Goal: Task Accomplishment & Management: Manage account settings

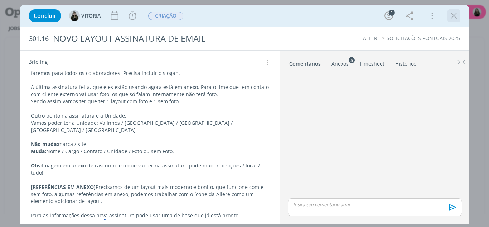
scroll to position [154, 0]
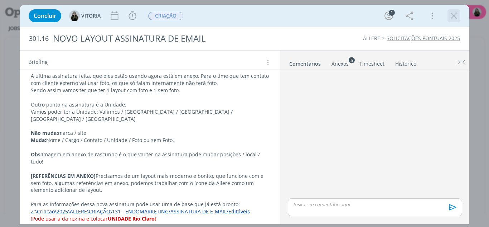
click at [453, 15] on icon "dialog" at bounding box center [453, 15] width 11 height 11
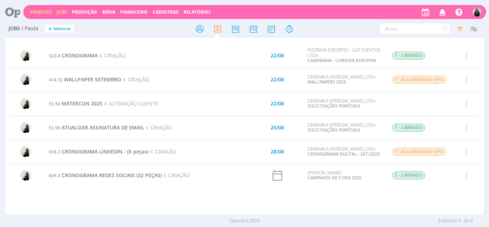
click at [48, 10] on link "Projetos" at bounding box center [41, 12] width 22 height 6
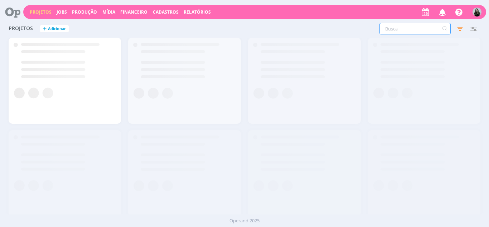
click at [414, 31] on input "text" at bounding box center [414, 28] width 71 height 11
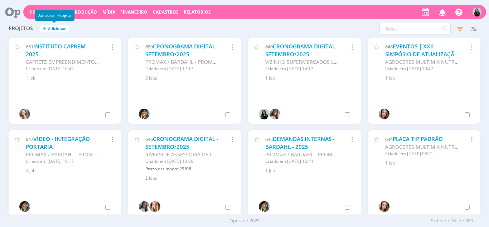
click at [63, 11] on div "Adicionar Projeto" at bounding box center [54, 15] width 39 height 11
click at [83, 19] on div "Projetos Jobs Produção Mídia Financeiro Cadastros Relatórios Notificações Centr…" at bounding box center [244, 11] width 483 height 17
click at [64, 13] on link "Jobs" at bounding box center [62, 12] width 10 height 6
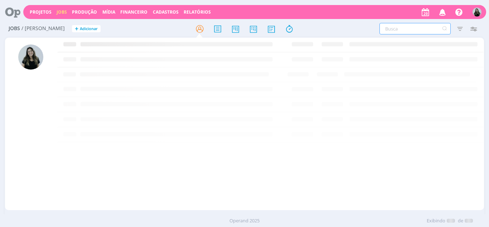
click at [392, 30] on input "text" at bounding box center [414, 28] width 71 height 11
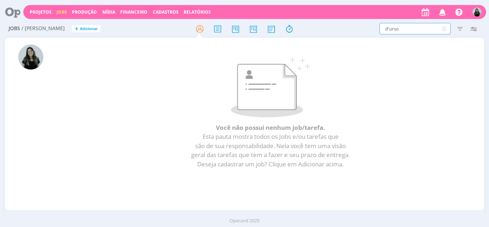
click at [418, 25] on input "d'urso" at bounding box center [414, 28] width 71 height 11
type input "constru"
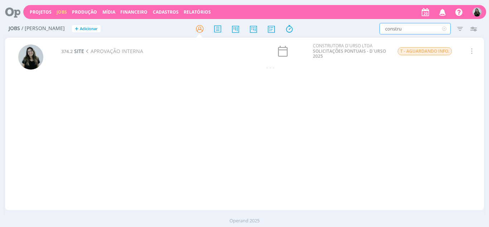
click at [405, 28] on input "constru" at bounding box center [414, 28] width 71 height 11
type input "["
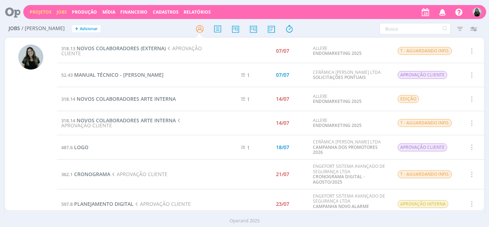
click at [37, 11] on link "Projetos" at bounding box center [41, 12] width 22 height 6
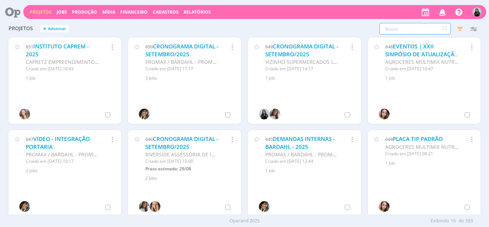
click at [413, 29] on input "text" at bounding box center [414, 28] width 71 height 11
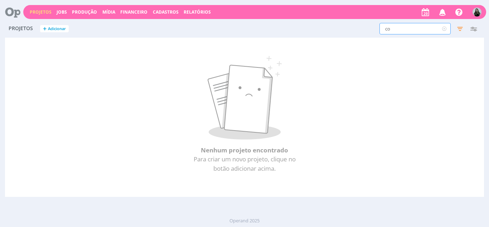
type input "c"
type input "d"
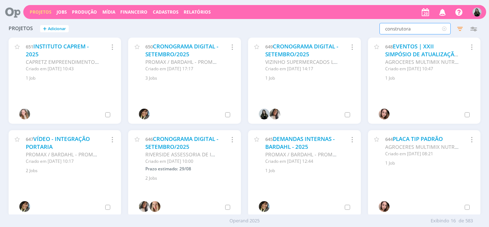
type input "construtora"
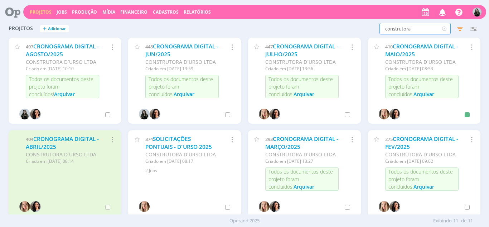
click at [114, 49] on icon "button" at bounding box center [112, 47] width 8 height 9
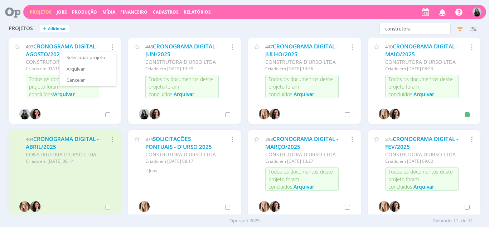
click at [91, 99] on div "497 CRONOGRAMA DIGITAL - AGOSTO/2025 CONSTRUTORA D´URSO LTDA Criado em 28/04 às…" at bounding box center [60, 73] width 77 height 61
click at [71, 48] on link "CRONOGRAMA DIGITAL - AGOSTO/2025" at bounding box center [62, 50] width 73 height 15
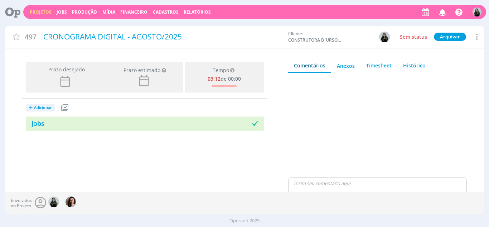
click at [475, 41] on icon at bounding box center [476, 37] width 9 height 10
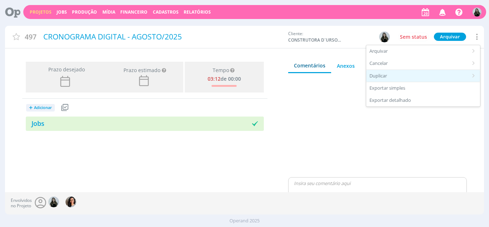
click at [421, 75] on div "Duplicar" at bounding box center [423, 76] width 114 height 12
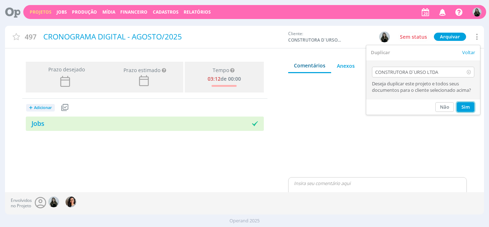
click at [465, 108] on button "Sim" at bounding box center [466, 107] width 18 height 10
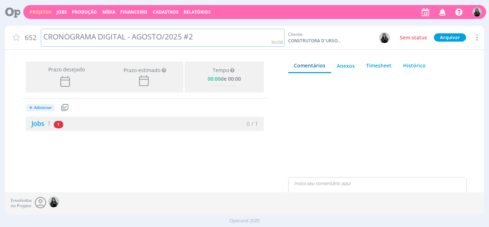
click at [196, 37] on div "CRONOGRAMA DIGITAL - AGOSTO/2025 #2" at bounding box center [162, 38] width 243 height 18
click at [154, 34] on div "CRONOGRAMA DIGITAL - AGOSTO/2025" at bounding box center [162, 38] width 243 height 18
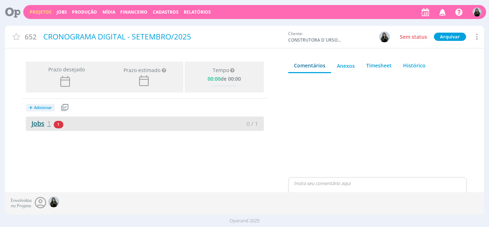
click at [37, 127] on link "Jobs 1" at bounding box center [38, 123] width 25 height 9
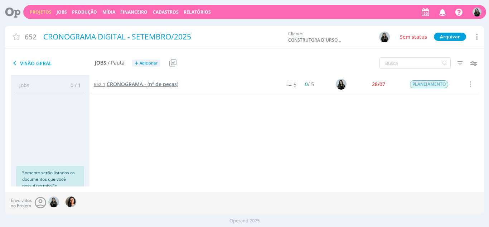
click at [149, 86] on span "CRONOGRAMA - (nº de peças)" at bounding box center [143, 84] width 72 height 7
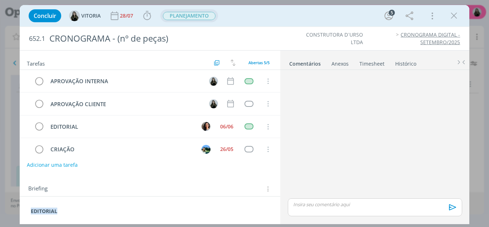
click at [177, 16] on span "PLANEJAMENTO" at bounding box center [189, 16] width 53 height 8
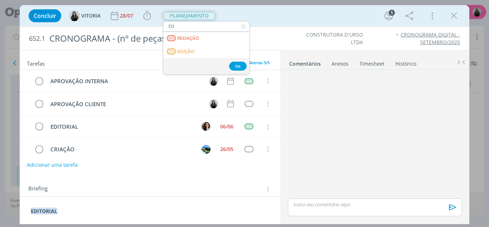
click at [180, 24] on input "ED" at bounding box center [206, 26] width 86 height 10
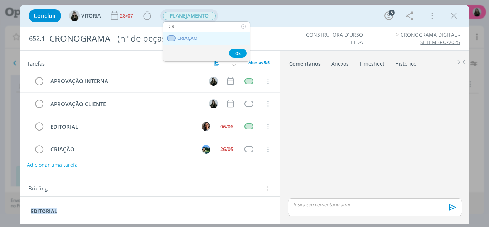
type input "CR"
click at [191, 42] on link "CRIAÇÃO" at bounding box center [206, 38] width 86 height 13
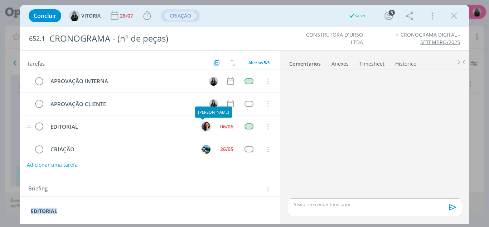
click at [204, 125] on img "dialog" at bounding box center [205, 126] width 9 height 9
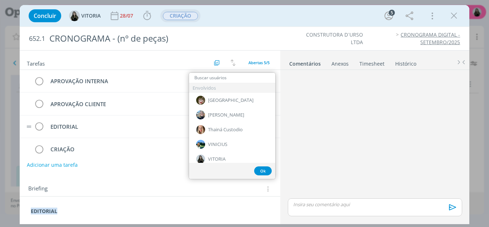
type input "Y"
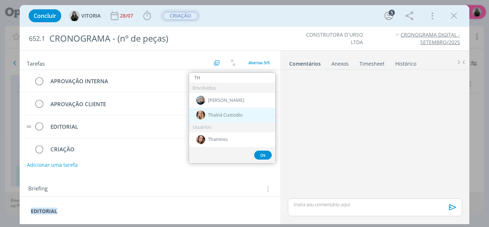
click at [220, 113] on span "Thainá Custodio" at bounding box center [225, 115] width 35 height 6
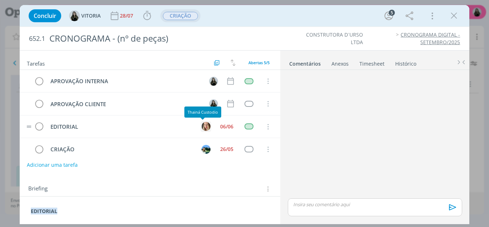
click at [202, 126] on img "dialog" at bounding box center [205, 126] width 9 height 9
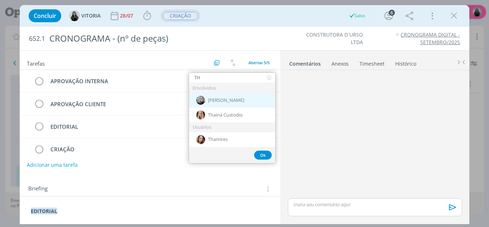
type input "TH"
click at [218, 101] on span "[PERSON_NAME]" at bounding box center [226, 100] width 36 height 6
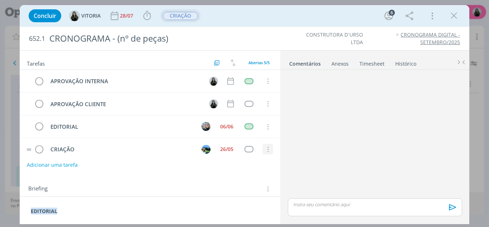
click at [263, 145] on button "dialog" at bounding box center [267, 149] width 11 height 11
click at [258, 140] on link "Cancelar" at bounding box center [244, 137] width 57 height 11
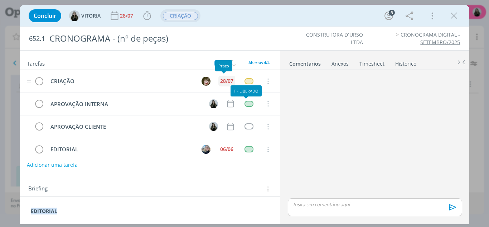
click at [222, 81] on div "28/07" at bounding box center [226, 80] width 13 height 5
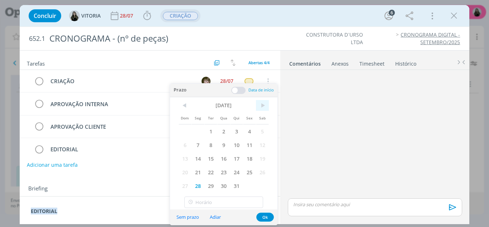
click at [261, 106] on span ">" at bounding box center [262, 105] width 13 height 11
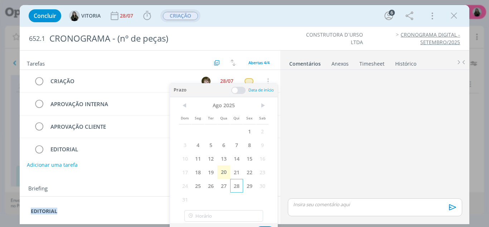
click at [240, 184] on span "28" at bounding box center [236, 186] width 13 height 14
click at [262, 226] on button "Ok" at bounding box center [265, 230] width 18 height 9
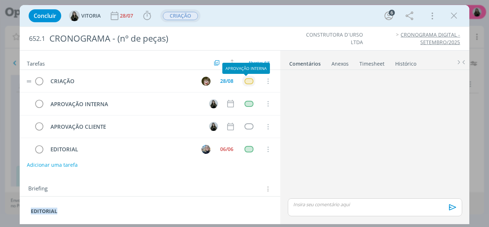
drag, startPoint x: 247, startPoint y: 72, endPoint x: 247, endPoint y: 80, distance: 8.2
click at [247, 74] on div "APROVAÇÃO INTERNA" at bounding box center [246, 68] width 48 height 11
click at [247, 80] on div "dialog" at bounding box center [248, 81] width 9 height 6
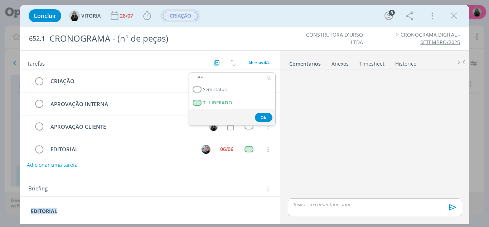
type input "LIBE"
click at [228, 102] on span "T - LIBERADO" at bounding box center [217, 103] width 29 height 6
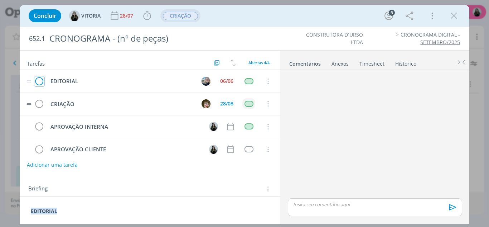
click at [39, 80] on icon "dialog" at bounding box center [39, 81] width 10 height 11
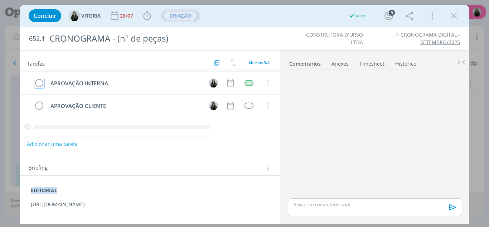
scroll to position [13, 0]
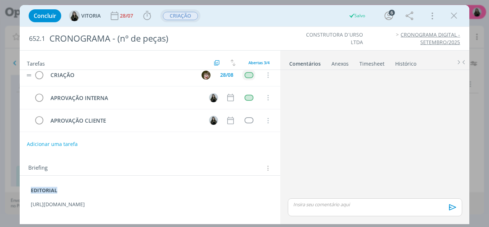
drag, startPoint x: 47, startPoint y: 200, endPoint x: 28, endPoint y: 139, distance: 63.4
click at [28, 193] on div "EDITORIAL https://docs.google.com/presentation/d/12C7t2NzNcxE59frn-fryUl5Up2buv…" at bounding box center [149, 201] width 249 height 34
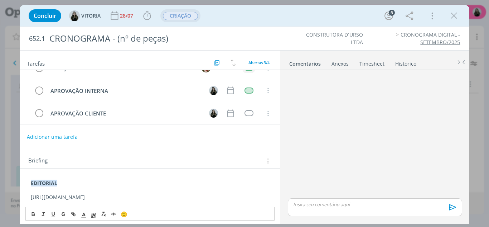
click at [69, 209] on div "EDITORIAL https://docs.google.com/presentation/d/12C7t2NzNcxE59frn-fryUl5Up2buv…" at bounding box center [149, 200] width 249 height 47
drag, startPoint x: 67, startPoint y: 203, endPoint x: 21, endPoint y: 196, distance: 45.9
click at [21, 196] on div "EDITORIAL https://docs.google.com/presentation/d/12C7t2NzNcxE59frn-fryUl5Up2buv…" at bounding box center [150, 197] width 261 height 59
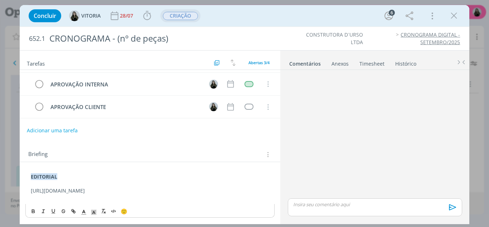
drag, startPoint x: 37, startPoint y: 186, endPoint x: 30, endPoint y: 183, distance: 8.0
click at [30, 183] on div "EDITORIAL https://docs.google.com/presentation/d/1tcMtwvx2ho4izf9Ts6Af9HhulNy8B…" at bounding box center [149, 187] width 249 height 34
click at [62, 212] on icon "dialog" at bounding box center [63, 212] width 3 height 2
click at [73, 211] on icon "dialog" at bounding box center [74, 211] width 2 height 2
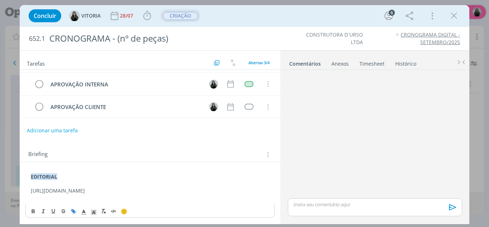
type input "https://docs.google.com/presentation/d/1tcMtwvx2ho4izf9Ts6Af9HhulNy8BD7eLPj3nLv…"
click at [194, 173] on p "EDITORIAL" at bounding box center [150, 176] width 239 height 7
drag, startPoint x: 43, startPoint y: 186, endPoint x: 26, endPoint y: 182, distance: 17.1
click at [26, 182] on div "EDITORIAL https://docs.google.com/presentation/d/1tcMtwvx2ho4izf9Ts6Af9HhulNy8B…" at bounding box center [149, 187] width 249 height 34
click at [74, 211] on line "dialog" at bounding box center [73, 210] width 1 height 1
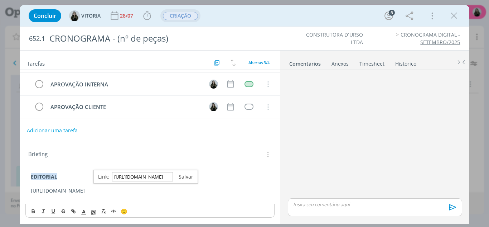
click at [180, 173] on link "dialog" at bounding box center [183, 176] width 20 height 7
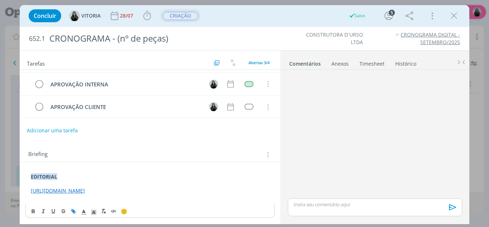
click at [60, 193] on p "https://docs.google.com/presentation/d/1tcMtwvx2ho4izf9Ts6Af9HhulNy8BD7eLPj3nLv…" at bounding box center [150, 190] width 239 height 7
click at [82, 190] on p "https://docs.google.com/presentation/d/1tcMtwvx2ho4izf9Ts6Af9HhulNy8BD7eLPj3nLv…" at bounding box center [150, 190] width 239 height 7
click at [70, 193] on p "https://docs.google.com/presentation/d/1tcMtwvx2ho4izf9Ts6Af9HhulNy8BD7eLPj3nLv…" at bounding box center [150, 190] width 239 height 7
click at [57, 187] on link "https://docs.google.com/presentation/d/1tcMtwvx2ho4izf9Ts6Af9HhulNy8BD7eLPj3nLv…" at bounding box center [58, 190] width 54 height 7
click at [138, 172] on link "https://docs.google.com/presentation/d/1tcMtwvx2ho4izf9Ts6Af9HhulNy8BD7eLPj3nLv…" at bounding box center [124, 176] width 54 height 9
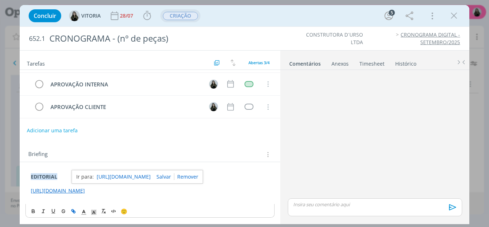
click at [177, 190] on p "https://docs.google.com/presentation/d/1tcMtwvx2ho4izf9Ts6Af9HhulNy8BD7eLPj3nLv…" at bounding box center [150, 190] width 239 height 7
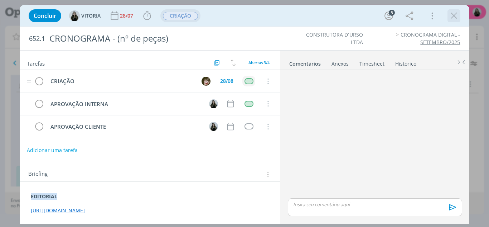
click at [456, 12] on icon "dialog" at bounding box center [453, 15] width 11 height 11
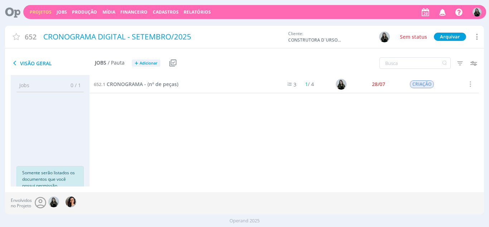
click at [40, 12] on link "Projetos" at bounding box center [41, 12] width 22 height 6
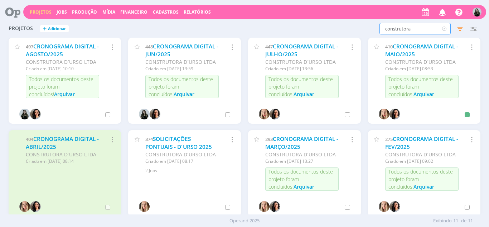
click at [422, 26] on input "construtora" at bounding box center [414, 28] width 71 height 11
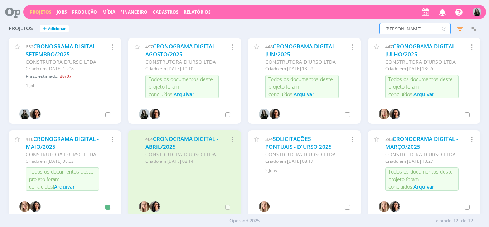
click at [413, 29] on input "carmelo" at bounding box center [414, 28] width 71 height 11
type input "carmelo"
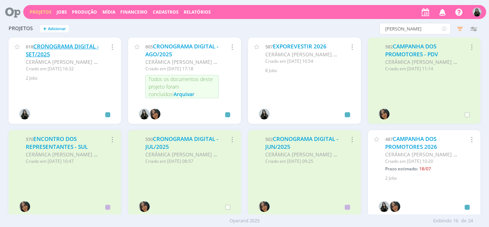
click at [49, 49] on link "CRONOGRAMA DIGITAL - SET/2025" at bounding box center [62, 50] width 73 height 15
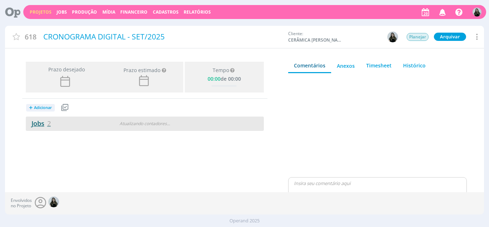
click at [40, 123] on link "Jobs 2" at bounding box center [38, 123] width 25 height 9
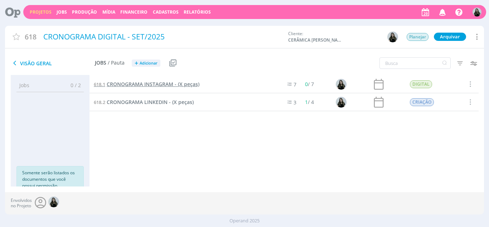
click at [188, 83] on span "CRONOGRAMA INSTAGRAM - (X peças)" at bounding box center [153, 84] width 93 height 7
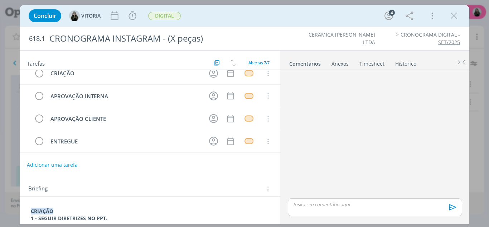
scroll to position [70, 0]
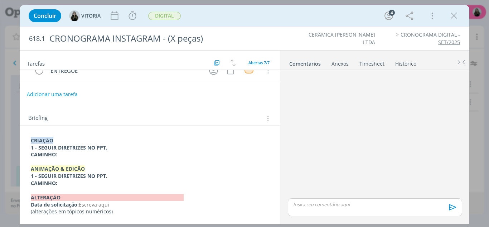
click at [69, 154] on p "CAMINHO:" at bounding box center [150, 154] width 239 height 7
drag, startPoint x: 40, startPoint y: 166, endPoint x: 29, endPoint y: 163, distance: 11.5
click at [29, 163] on div "CRIAÇÃO 1 - SEGUIR DIRETRIZES NO PPT. CAMINHO: https://docs.google.com/presenta…" at bounding box center [149, 176] width 249 height 84
drag, startPoint x: 68, startPoint y: 170, endPoint x: 30, endPoint y: 161, distance: 38.2
click at [30, 161] on div "CRIAÇÃO 1 - SEGUIR DIRETRIZES NO PPT. CAMINHO: https://docs.google.com/presenta…" at bounding box center [149, 176] width 249 height 84
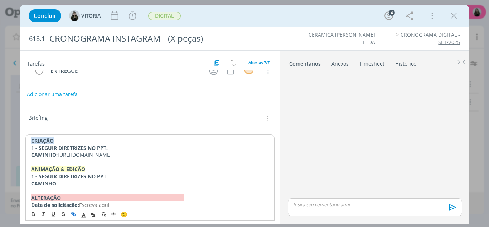
click at [75, 213] on icon "dialog" at bounding box center [73, 214] width 6 height 6
type input "https://docs.google.com/presentation/d/1HG_ujEod7LaiwyZ4TiO6QS1ZYQBQheDuEar5gMz…"
click at [185, 179] on link "dialog" at bounding box center [182, 182] width 20 height 7
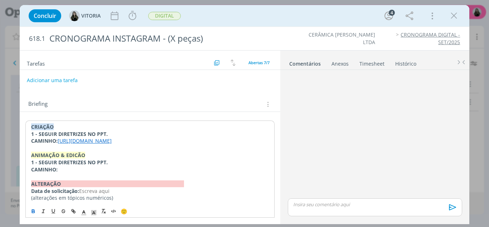
scroll to position [99, 0]
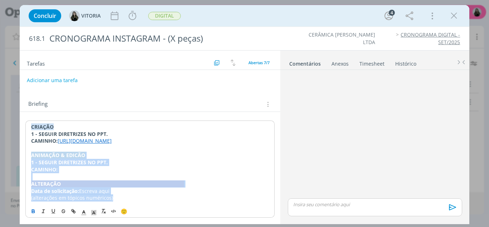
drag, startPoint x: 122, startPoint y: 200, endPoint x: 27, endPoint y: 157, distance: 104.4
click at [27, 157] on div "CRIAÇÃO 1 - SEGUIR DIRETRIZES NO PPT. CAMINHO: https://docs.google.com/presenta…" at bounding box center [149, 162] width 249 height 84
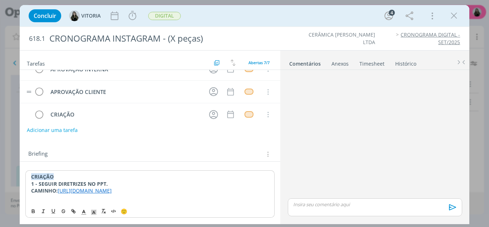
scroll to position [0, 0]
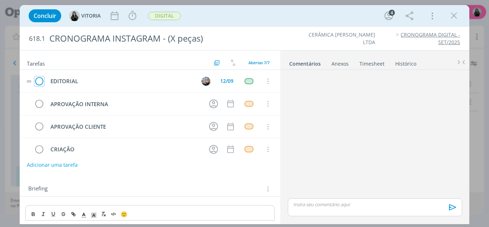
click at [39, 82] on icon "dialog" at bounding box center [39, 81] width 10 height 11
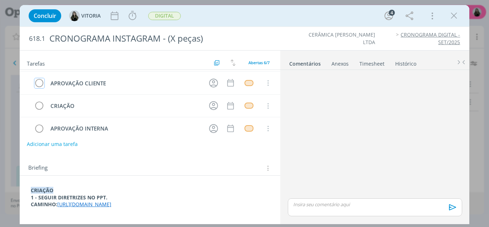
scroll to position [35, 0]
click at [158, 20] on button "DIGITAL" at bounding box center [164, 15] width 33 height 9
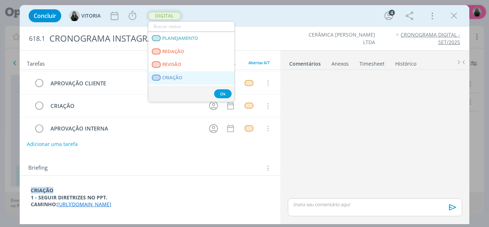
click at [179, 73] on link "CRIAÇÃO" at bounding box center [191, 77] width 86 height 13
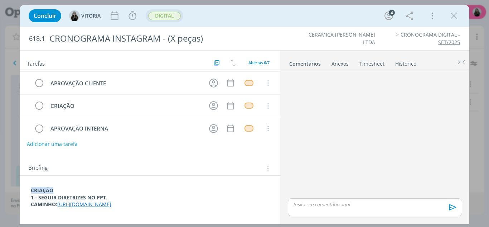
scroll to position [0, 0]
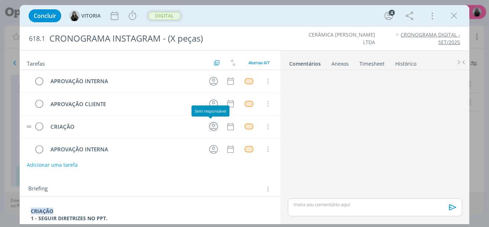
click at [212, 127] on icon "dialog" at bounding box center [213, 126] width 11 height 11
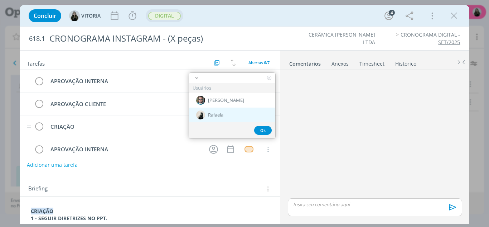
type input "ra"
click at [215, 117] on span "Rafaela" at bounding box center [215, 115] width 15 height 6
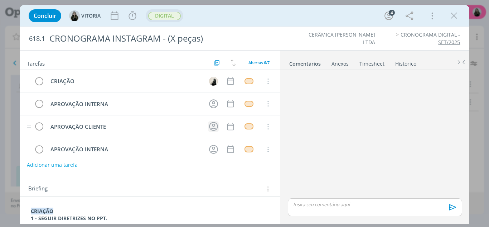
click at [208, 127] on icon "dialog" at bounding box center [213, 126] width 11 height 11
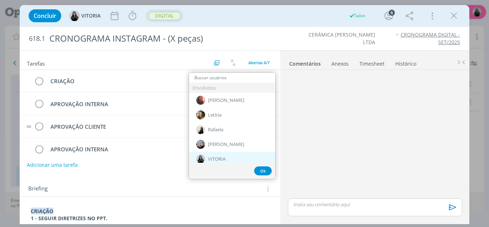
click at [207, 159] on div "VITORIA" at bounding box center [232, 158] width 86 height 15
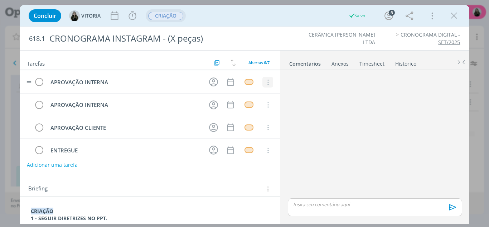
scroll to position [18, 0]
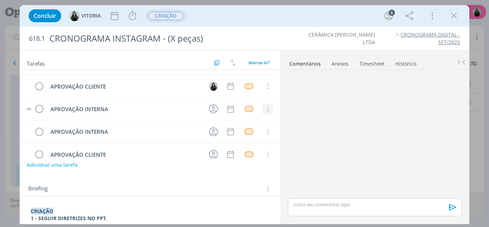
click at [264, 110] on icon "dialog" at bounding box center [268, 109] width 8 height 6
click at [262, 121] on link "Cancelar" at bounding box center [244, 121] width 57 height 11
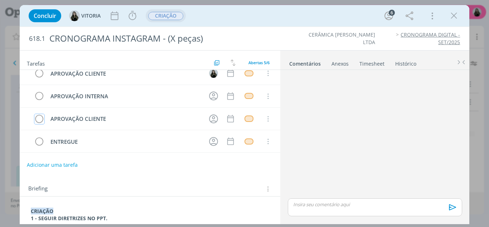
scroll to position [0, 0]
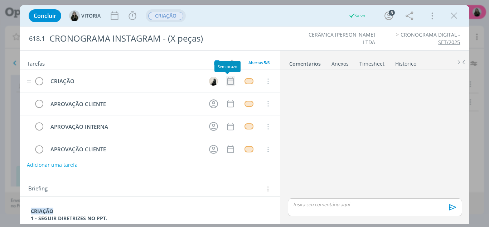
click at [226, 82] on icon "dialog" at bounding box center [230, 80] width 9 height 9
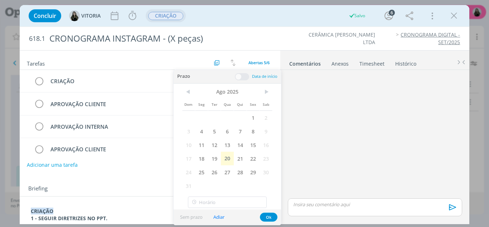
click at [324, 104] on div "dialog" at bounding box center [375, 135] width 180 height 124
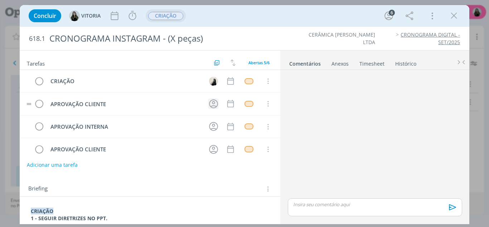
click at [208, 109] on icon "dialog" at bounding box center [213, 103] width 11 height 11
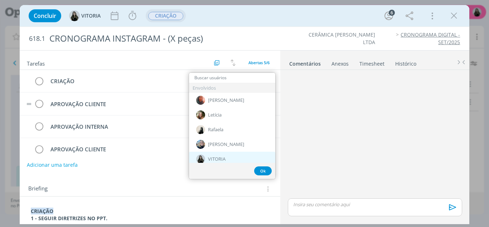
click at [209, 154] on div "VITORIA" at bounding box center [232, 158] width 86 height 15
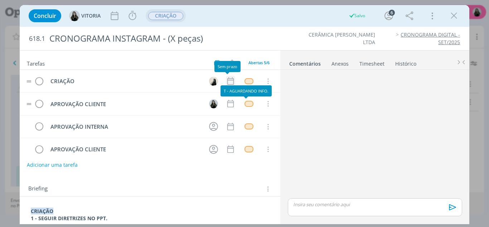
click at [226, 82] on icon "dialog" at bounding box center [230, 80] width 9 height 9
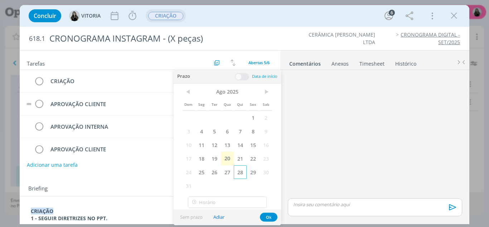
click at [244, 174] on span "28" at bounding box center [240, 172] width 13 height 14
click at [271, 217] on button "Ok" at bounding box center [269, 216] width 18 height 9
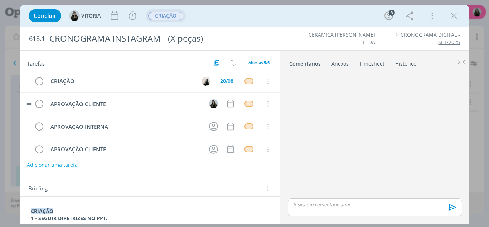
click at [350, 155] on div "dialog" at bounding box center [375, 135] width 180 height 124
click at [244, 83] on div "dialog" at bounding box center [248, 81] width 9 height 6
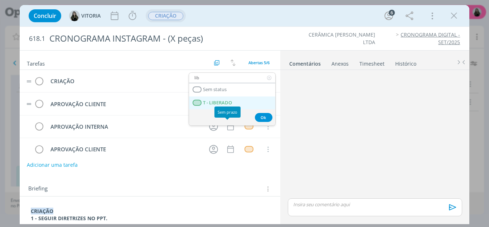
type input "lib"
click at [227, 103] on span "T - LIBERADO" at bounding box center [217, 103] width 29 height 6
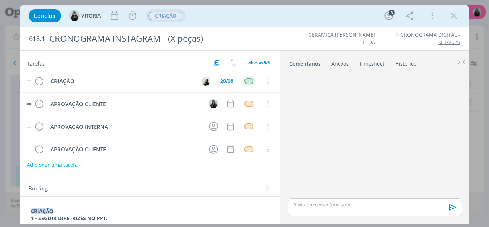
click at [273, 117] on tr "APROVAÇÃO INTERNA Cancelar" at bounding box center [150, 126] width 261 height 23
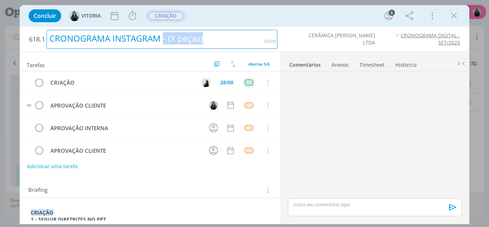
drag, startPoint x: 189, startPoint y: 34, endPoint x: 164, endPoint y: 35, distance: 25.4
click at [164, 35] on div "CRONOGRAMA INSTAGRAM - (X peças)" at bounding box center [162, 39] width 231 height 19
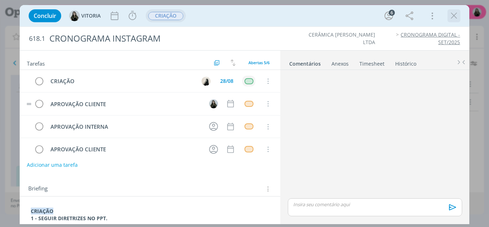
click at [453, 18] on icon "dialog" at bounding box center [453, 15] width 11 height 11
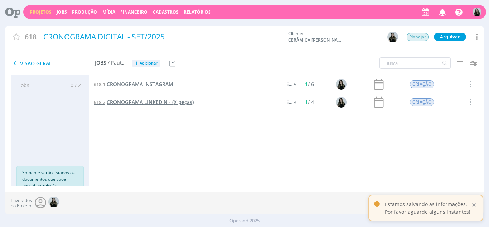
click at [160, 102] on span "CRONOGRAMA LINKEDIN - (X peças)" at bounding box center [150, 101] width 87 height 7
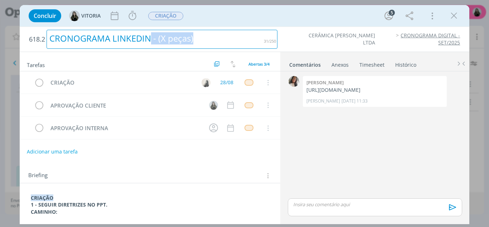
drag, startPoint x: 200, startPoint y: 37, endPoint x: 150, endPoint y: 38, distance: 50.5
click at [150, 38] on div "CRONOGRAMA LINKEDIN - (X peças)" at bounding box center [162, 39] width 231 height 19
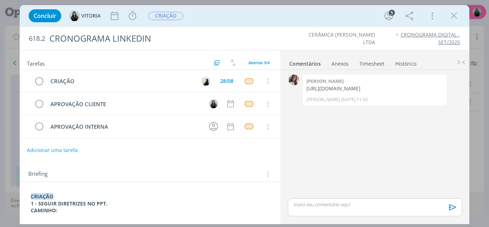
click at [323, 165] on div "0 Carol rj https://docs.google.com/presentation/d/1_sVYTlQdl3GBXq-OOnRrmTa3FOSd…" at bounding box center [375, 135] width 180 height 124
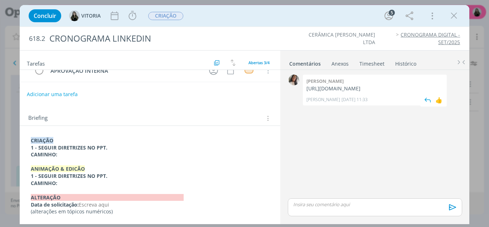
drag, startPoint x: 409, startPoint y: 91, endPoint x: 307, endPoint y: 90, distance: 101.3
click at [307, 90] on p "https://docs.google.com/presentation/d/1_sVYTlQdl3GBXq-OOnRrmTa3FOSdsV9oGtF5qTk…" at bounding box center [374, 88] width 137 height 7
copy p "https://docs.google.com/presentation/d/1_sVYTlQdl3GBXq-OOnRrmTa3FOSdsV9oGtF5qTk…"
click at [74, 157] on p "CAMINHO:" at bounding box center [150, 154] width 239 height 7
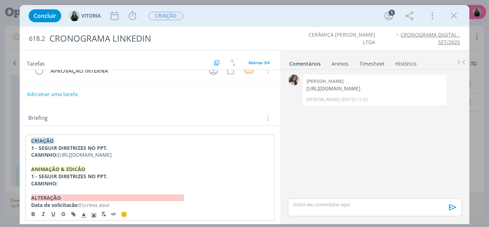
click at [58, 153] on span "https://docs.google.com/presentation/d/1_sVYTlQdl3GBXq-OOnRrmTa3FOSdsV9oGtF5qTk…" at bounding box center [85, 154] width 54 height 7
drag, startPoint x: 148, startPoint y: 166, endPoint x: 59, endPoint y: 156, distance: 89.4
click at [59, 156] on span "https://docs.google.com/presentation/d/1_sVYTlQdl3GBXq-OOnRrmTa3FOSdsV9oGtF5qTk…" at bounding box center [85, 154] width 54 height 7
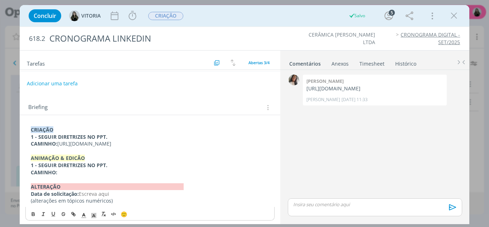
scroll to position [77, 0]
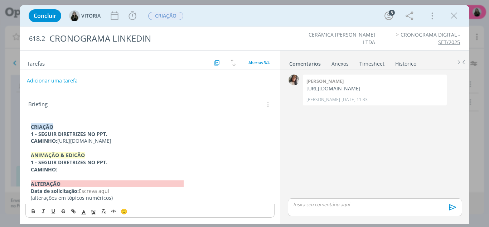
drag, startPoint x: 97, startPoint y: 142, endPoint x: 59, endPoint y: 135, distance: 38.2
click at [59, 137] on p "CAMINHO: https://docs.google.com/presentation/d/1_sVYTlQdl3GBXq-OOnRrmTa3FOSdsV…" at bounding box center [150, 140] width 239 height 7
click at [70, 213] on button "dialog" at bounding box center [74, 210] width 10 height 9
type input "https://docs.google.com/presentation/d/1_sVYTlQdl3GBXq-OOnRrmTa3FOSdsV9oGtF5qTk…"
click at [153, 158] on link "dialog" at bounding box center [148, 161] width 20 height 7
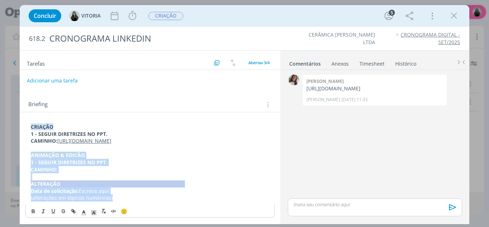
drag, startPoint x: 104, startPoint y: 194, endPoint x: 18, endPoint y: 155, distance: 94.2
click at [18, 155] on div "Concluir VITORIA Iniciar Apontar Data * 20/08/2025 Horas * 00:00 Tarefa Selecio…" at bounding box center [244, 113] width 489 height 227
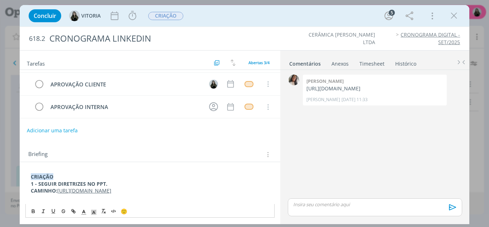
scroll to position [0, 0]
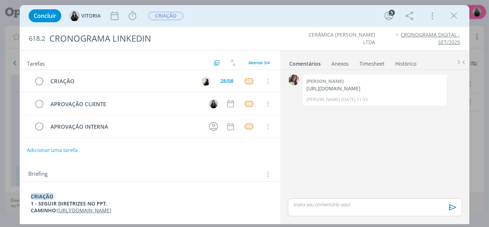
click at [245, 143] on div "Adicionar uma tarefa" at bounding box center [150, 149] width 261 height 13
drag, startPoint x: 456, startPoint y: 16, endPoint x: 396, endPoint y: 91, distance: 96.2
click at [456, 16] on icon "dialog" at bounding box center [453, 15] width 11 height 11
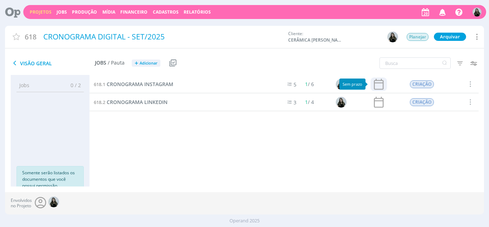
click at [377, 81] on icon at bounding box center [379, 83] width 10 height 11
click at [373, 85] on icon at bounding box center [378, 84] width 14 height 14
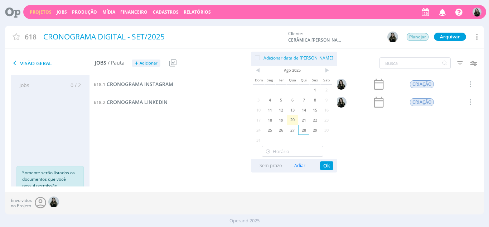
click at [306, 129] on span "28" at bounding box center [303, 130] width 11 height 10
click at [323, 167] on button "Ok" at bounding box center [326, 165] width 13 height 9
click at [375, 100] on icon at bounding box center [379, 101] width 10 height 11
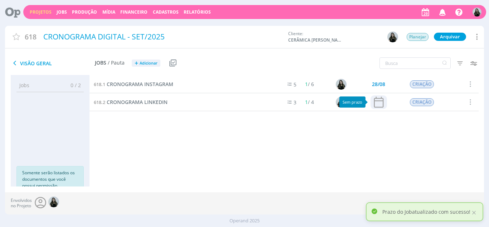
click at [374, 103] on icon at bounding box center [379, 101] width 10 height 11
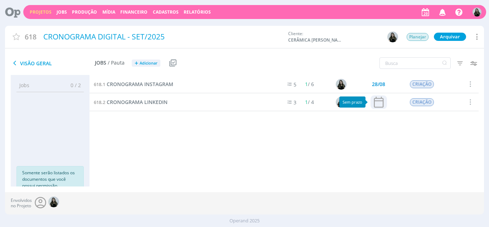
click at [379, 102] on icon at bounding box center [378, 102] width 14 height 14
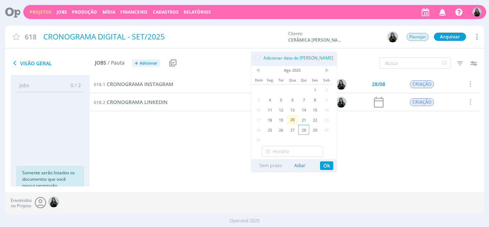
click at [304, 128] on span "28" at bounding box center [303, 130] width 11 height 10
click at [325, 161] on button "Ok" at bounding box center [326, 165] width 13 height 9
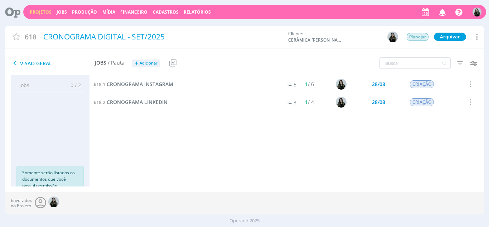
click at [42, 9] on link "Projetos" at bounding box center [41, 12] width 22 height 6
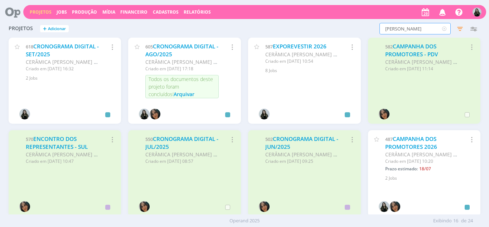
click at [415, 26] on input "carmelo" at bounding box center [414, 28] width 71 height 11
type input "the one"
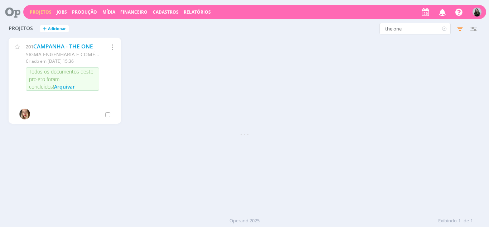
click at [79, 46] on link "CAMPANHA - THE ONE" at bounding box center [63, 47] width 60 height 8
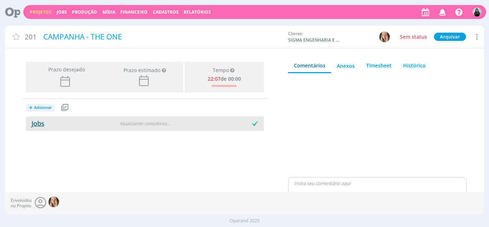
click at [34, 124] on link "Jobs" at bounding box center [35, 123] width 19 height 9
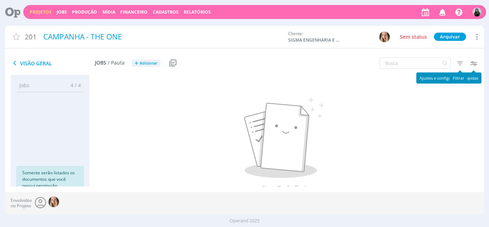
click at [465, 60] on icon "button" at bounding box center [459, 63] width 13 height 13
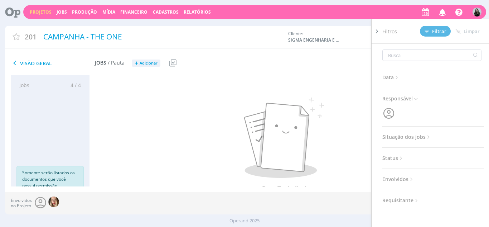
click at [412, 139] on span "Situação dos jobs" at bounding box center [406, 136] width 49 height 9
click at [430, 157] on span at bounding box center [429, 155] width 14 height 7
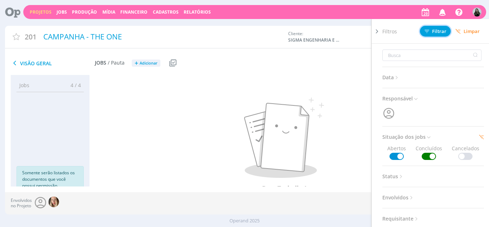
click at [437, 35] on button "Filtrar" at bounding box center [435, 31] width 31 height 11
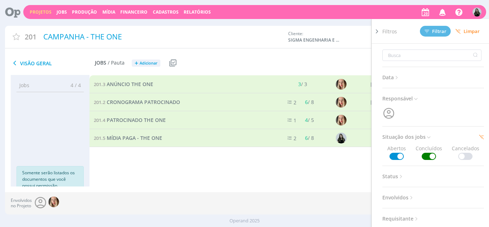
drag, startPoint x: 186, startPoint y: 155, endPoint x: 201, endPoint y: 155, distance: 15.7
click at [192, 155] on div "201.3 ANÚNCIO THE ONE 3 / 3 13/11/24 ALTERAÇÃO INTERNA Selecionar Reabrir 201.2…" at bounding box center [283, 123] width 389 height 97
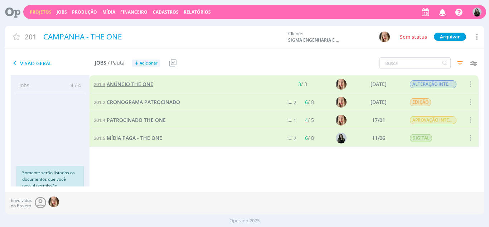
click at [136, 85] on span "ANÚNCIO THE ONE" at bounding box center [130, 84] width 47 height 7
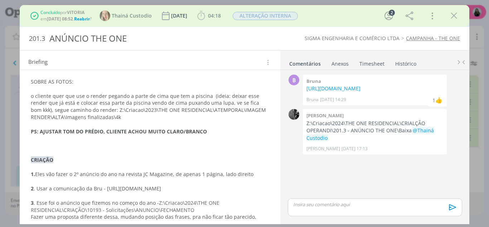
scroll to position [286, 0]
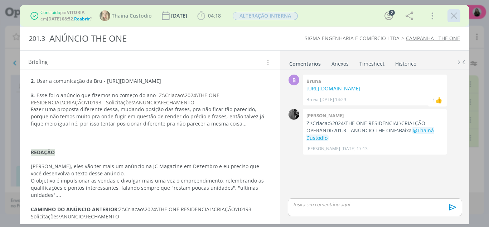
click at [454, 15] on icon "dialog" at bounding box center [453, 15] width 11 height 11
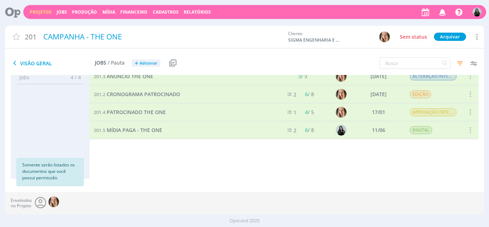
scroll to position [10, 0]
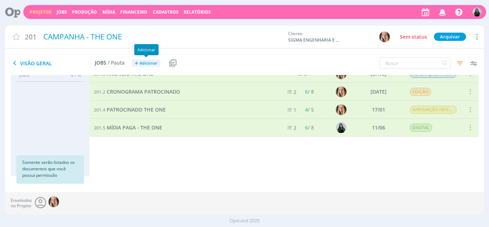
click at [146, 64] on span "Adicionar" at bounding box center [149, 63] width 18 height 5
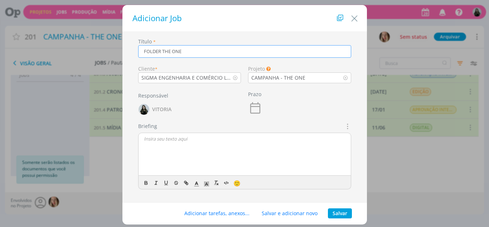
type input "FOLDER THE ONE"
click at [339, 209] on button "Salvar" at bounding box center [340, 213] width 24 height 10
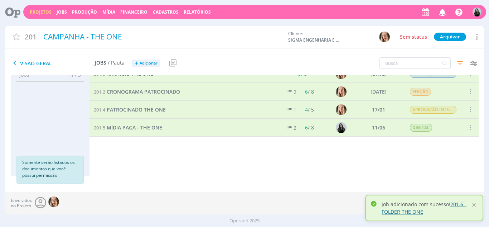
click at [410, 212] on link "201.6 - FOLDER THE ONE" at bounding box center [423, 207] width 85 height 14
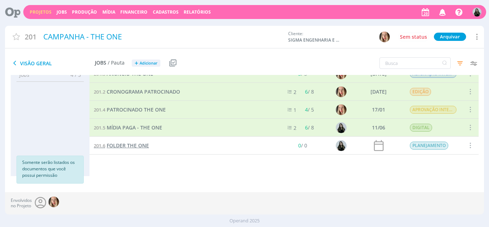
click at [142, 147] on span "FOLDER THE ONE" at bounding box center [128, 145] width 42 height 7
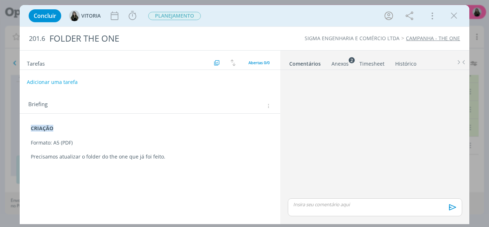
click at [183, 159] on p "Precisamos atualizar o folder do the one que já foi feito." at bounding box center [150, 156] width 239 height 7
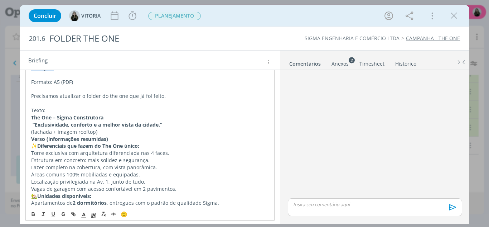
scroll to position [61, 0]
click at [32, 117] on strong "The One – Sigma Construtora" at bounding box center [67, 116] width 72 height 7
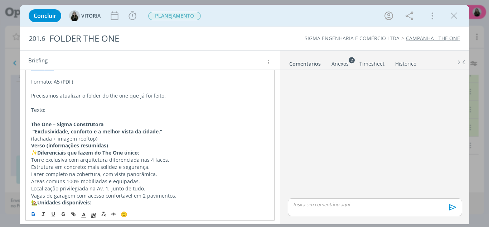
click at [38, 121] on strong "﻿ The One – Sigma Construtora" at bounding box center [67, 124] width 72 height 7
click at [38, 121] on strong "The One – Sigma Construtora" at bounding box center [67, 124] width 72 height 7
click at [34, 215] on icon "dialog" at bounding box center [33, 214] width 6 height 6
click at [46, 132] on strong "“Exclusividade, conforto e a melhor vista da cidade.”" at bounding box center [98, 131] width 130 height 7
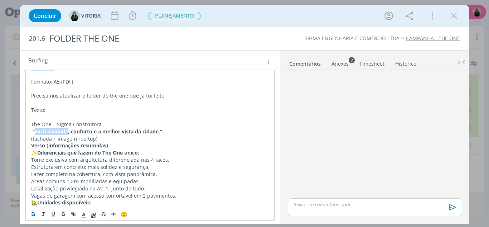
click at [46, 132] on strong "“Exclusividade, conforto e a melhor vista da cidade.”" at bounding box center [98, 131] width 130 height 7
click at [30, 211] on icon "dialog" at bounding box center [33, 214] width 6 height 6
click at [34, 110] on p "Texto:" at bounding box center [150, 109] width 238 height 7
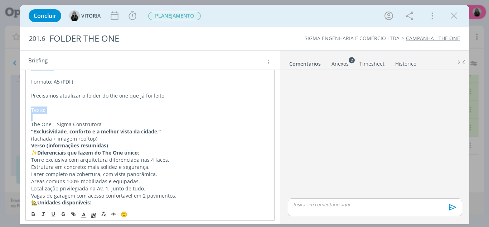
click at [34, 110] on p "Texto:" at bounding box center [150, 109] width 238 height 7
click at [28, 218] on div "🙂" at bounding box center [150, 212] width 249 height 13
click at [30, 215] on icon "dialog" at bounding box center [33, 214] width 6 height 6
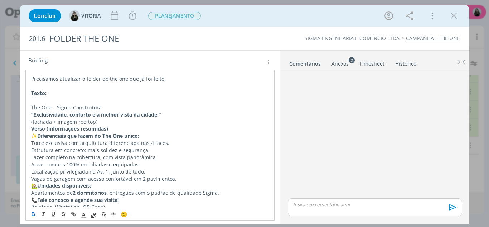
scroll to position [87, 0]
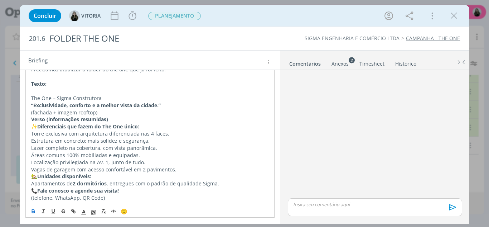
drag, startPoint x: 121, startPoint y: 197, endPoint x: 20, endPoint y: 89, distance: 148.4
click at [20, 89] on div "CRIAÇÃO Formato: A5 (PDF) Precisamos atualizar o folder do the one que já foi f…" at bounding box center [150, 123] width 261 height 194
click at [37, 211] on button "dialog" at bounding box center [34, 210] width 10 height 9
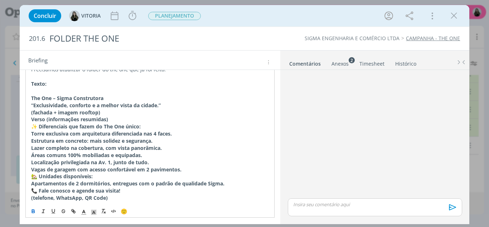
click at [37, 211] on button "dialog" at bounding box center [34, 210] width 10 height 9
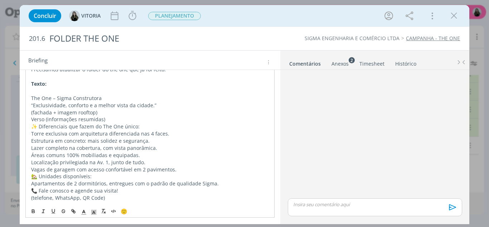
click at [111, 193] on p "📞 Fale conosco e agende sua visita!" at bounding box center [150, 190] width 238 height 7
drag, startPoint x: 103, startPoint y: 96, endPoint x: 53, endPoint y: 97, distance: 50.1
click at [53, 97] on p "The One – Sigma Construtora" at bounding box center [150, 97] width 238 height 7
click at [70, 98] on p "The One – Sigma Construtora" at bounding box center [150, 97] width 238 height 7
drag, startPoint x: 121, startPoint y: 97, endPoint x: 53, endPoint y: 98, distance: 68.7
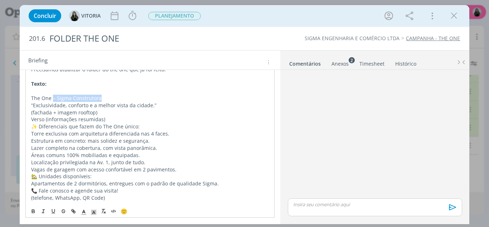
click at [53, 98] on p "The One – Sigma Construtora" at bounding box center [150, 97] width 238 height 7
click at [34, 106] on p "“Exclusividade, conforto e a melhor vista da cidade.”" at bounding box center [150, 105] width 238 height 7
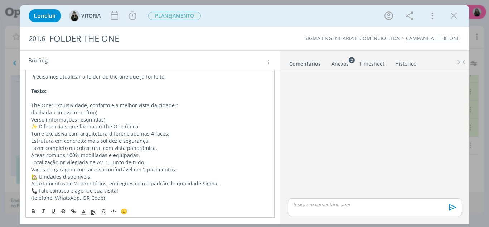
click at [172, 106] on p "The One: Exclusividade, conforto e a melhor vista da cidade.”" at bounding box center [150, 105] width 238 height 7
click at [116, 115] on p "(fachada + imagem rooftop)" at bounding box center [150, 112] width 238 height 7
drag, startPoint x: 109, startPoint y: 114, endPoint x: 30, endPoint y: 112, distance: 79.1
click at [30, 112] on div "CRIAÇÃO Formato: A5 (PDF) Precisamos atualizar o folder do the one que já foi f…" at bounding box center [149, 123] width 249 height 162
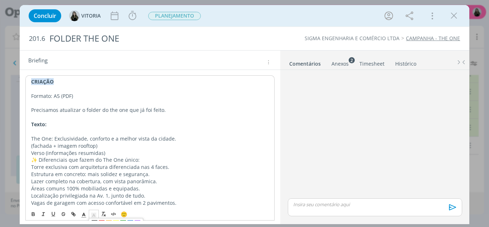
click at [93, 211] on icon "dialog" at bounding box center [94, 214] width 6 height 6
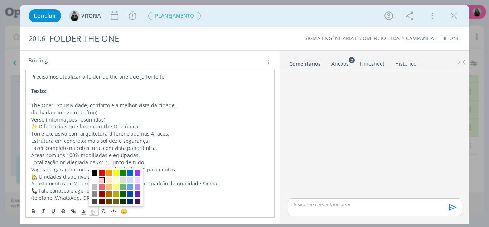
click at [101, 179] on span "dialog" at bounding box center [102, 180] width 6 height 6
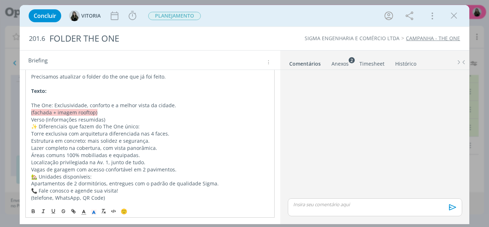
click at [113, 111] on p "(fachada + imagem rooftop)" at bounding box center [150, 112] width 238 height 7
click at [93, 111] on p "(fachada + imagem rooftop)" at bounding box center [150, 112] width 238 height 7
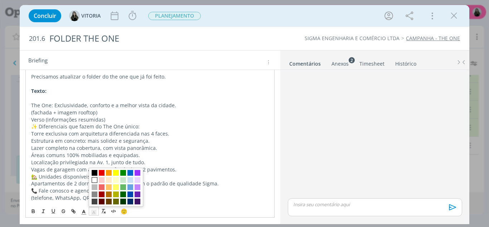
click at [89, 213] on span "dialog" at bounding box center [94, 210] width 10 height 9
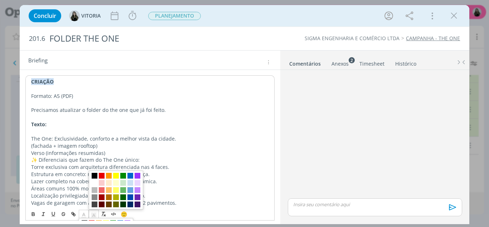
click at [86, 213] on icon "dialog" at bounding box center [84, 214] width 6 height 6
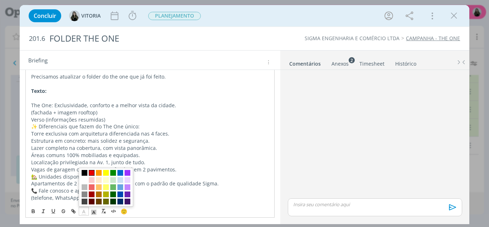
click at [92, 174] on span "dialog" at bounding box center [92, 173] width 6 height 6
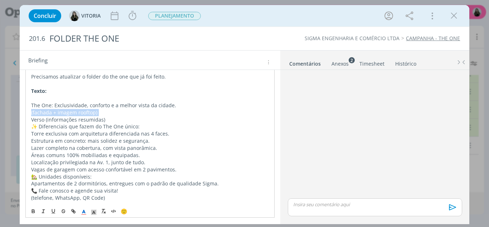
click at [99, 111] on p "(fachada + imagem rooftop)" at bounding box center [150, 112] width 238 height 7
click at [112, 115] on p "(fachada + imagem rooftop)" at bounding box center [150, 112] width 238 height 7
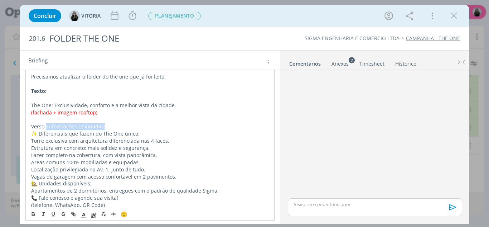
drag, startPoint x: 108, startPoint y: 127, endPoint x: 45, endPoint y: 125, distance: 62.7
click at [45, 125] on p "Verso (informações resumidas)" at bounding box center [150, 126] width 238 height 7
click at [40, 133] on p "✨ Diferenciais que fazem do The One único:" at bounding box center [150, 133] width 238 height 7
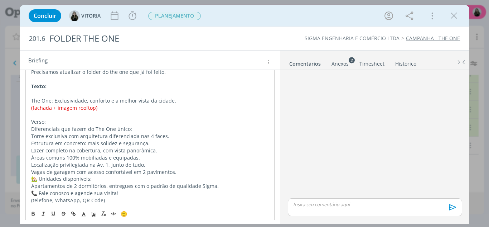
scroll to position [86, 0]
drag, startPoint x: 48, startPoint y: 121, endPoint x: 26, endPoint y: 120, distance: 22.2
click at [26, 120] on div "CRIAÇÃO Formato: A5 (PDF) Precisamos atualizar o folder do the one que já foi f…" at bounding box center [149, 121] width 249 height 169
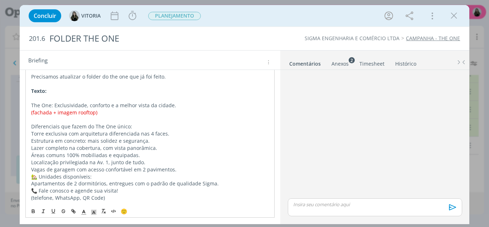
click at [68, 126] on p "Diferenciais que fazem do The One único:" at bounding box center [150, 126] width 238 height 7
drag, startPoint x: 145, startPoint y: 164, endPoint x: 108, endPoint y: 165, distance: 37.2
click at [108, 165] on p "Localização privilegiada na Av. 1, junto de tudo." at bounding box center [150, 162] width 238 height 7
drag, startPoint x: 122, startPoint y: 193, endPoint x: 40, endPoint y: 189, distance: 82.0
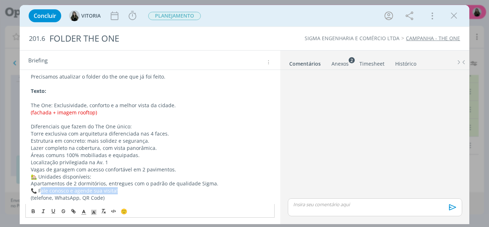
click at [40, 189] on p "📞 Fale conosco e agende sua visita!" at bounding box center [150, 190] width 239 height 7
click at [41, 193] on p "📞 FRestam poucas unidades. Seu novo endereço está te esperando." at bounding box center [150, 190] width 239 height 7
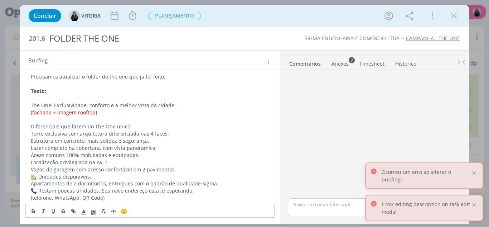
click at [119, 197] on p "(telefone, WhatsApp, QR Code)" at bounding box center [150, 197] width 239 height 7
click at [38, 191] on p "📞 Restam poucas unidades. Seu novo endereço está te esperando." at bounding box center [150, 190] width 239 height 7
click at [130, 197] on p "(telefone, WhatsApp, QR Code)" at bounding box center [150, 197] width 239 height 7
click at [198, 190] on p "📞 Restam poucas unidades. Seu novo endereço está te esperando." at bounding box center [150, 190] width 239 height 7
drag, startPoint x: 110, startPoint y: 197, endPoint x: 87, endPoint y: 197, distance: 22.9
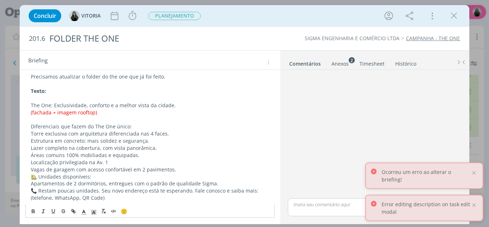
click at [87, 197] on p "(telefone, WhatsApp, QR Code)" at bounding box center [150, 197] width 239 height 7
click at [82, 197] on p "(telefone, WhatsApp, QR Code)" at bounding box center [150, 197] width 239 height 7
click at [121, 197] on p "(telefone, WhatsApp e QR Code)" at bounding box center [150, 197] width 239 height 7
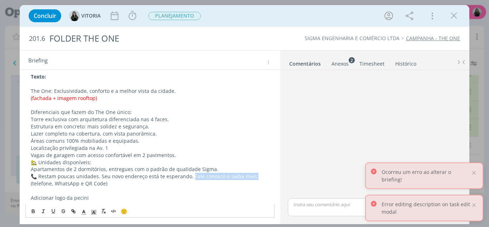
drag, startPoint x: 190, startPoint y: 175, endPoint x: 262, endPoint y: 179, distance: 71.7
click at [262, 179] on p "📞 Restam poucas unidades. Seu novo endereço está te esperando. Fale conosco e s…" at bounding box center [150, 175] width 239 height 7
click at [222, 176] on p "📞 Restam poucas unidades. Seu novo endereço está te esperando. Fale conosco e s…" at bounding box center [150, 175] width 239 height 7
drag, startPoint x: 218, startPoint y: 176, endPoint x: 191, endPoint y: 176, distance: 27.2
click at [191, 176] on p "📞 Restam poucas unidades. Seu novo endereço está te esperando. Fale conosco e s…" at bounding box center [150, 175] width 239 height 7
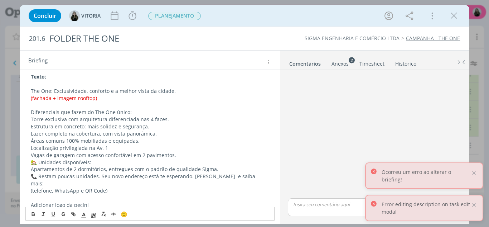
click at [243, 178] on p "📞 Restam poucas unidades. Seu novo endereço está te esperando. Acesse e saiba m…" at bounding box center [150, 179] width 239 height 14
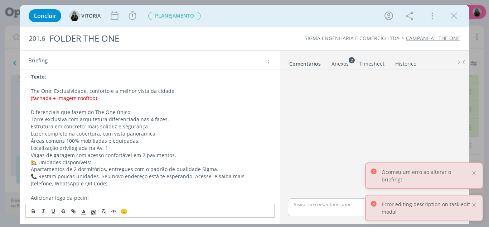
click at [208, 178] on p "📞 Restam poucas unidades. Seu novo endereço está te esperando. Acesse e saiba m…" at bounding box center [150, 175] width 239 height 7
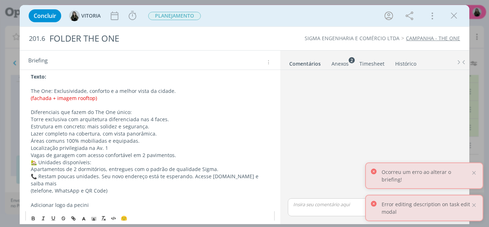
scroll to position [101, 0]
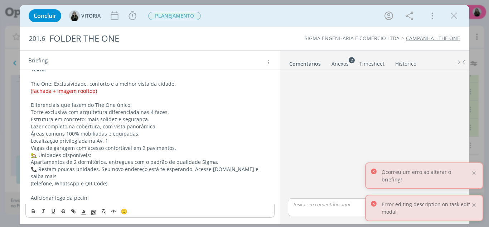
click at [112, 199] on p "Adicionar logo da pecini" at bounding box center [150, 197] width 239 height 7
drag, startPoint x: 260, startPoint y: 169, endPoint x: 209, endPoint y: 170, distance: 50.8
click at [209, 170] on p "📞 Restam poucas unidades. Seu novo endereço está te esperando. Acesse www.theon…" at bounding box center [150, 172] width 239 height 14
click at [73, 210] on icon "dialog" at bounding box center [74, 211] width 2 height 2
type input "www.theonerc.com.br"
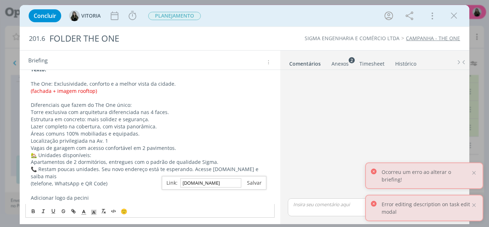
click at [256, 183] on link "dialog" at bounding box center [251, 182] width 20 height 7
click at [250, 172] on link "www.theonerc.com.br" at bounding box center [231, 168] width 41 height 7
click at [239, 170] on link "www.theonerc.com.br" at bounding box center [231, 168] width 41 height 7
click at [196, 182] on link "http://www.theonerc.com.br" at bounding box center [181, 182] width 54 height 9
click at [77, 178] on p "📞 Restam poucas unidades. Seu novo endereço está te esperando. Acesse www.theon…" at bounding box center [150, 172] width 239 height 14
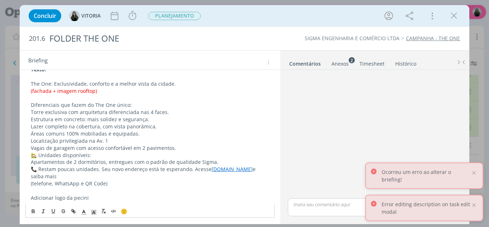
drag, startPoint x: 100, startPoint y: 183, endPoint x: 29, endPoint y: 181, distance: 70.5
click at [29, 181] on div "CRIAÇÃO Formato: A5 (PDF) Precisamos atualizar o folder do the one que já foi f…" at bounding box center [149, 112] width 249 height 183
click at [59, 176] on p "📞 Restam poucas unidades. Seu novo endereço está te esperando. Acesse www.theon…" at bounding box center [150, 172] width 239 height 14
click at [215, 171] on link "www.theonerc.com.br" at bounding box center [231, 168] width 41 height 7
click at [208, 181] on link "http://www.theonerc.com.br" at bounding box center [181, 182] width 54 height 9
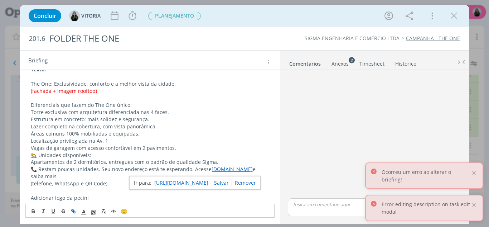
click at [201, 181] on link "http://www.theonerc.com.br" at bounding box center [181, 182] width 54 height 9
click at [230, 168] on link "www.theonerc.com.br" at bounding box center [231, 168] width 41 height 7
click at [203, 183] on link "http://www.theonerc.com.br" at bounding box center [181, 182] width 54 height 9
click at [80, 171] on p "📞 Restam poucas unidades. Seu novo endereço está te esperando. Acesse www.theon…" at bounding box center [150, 172] width 239 height 14
click at [81, 173] on p "📞 Restam poucas unidades. Seu novo endereço está te esperando. Acesse www.theon…" at bounding box center [150, 172] width 239 height 14
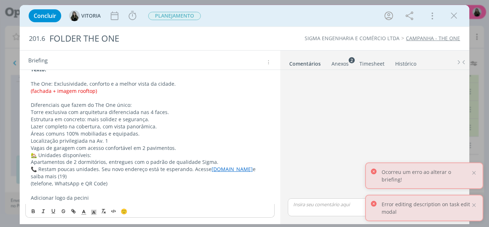
click at [74, 180] on p "(telefone, WhatsApp e QR Code)" at bounding box center [150, 183] width 239 height 7
click at [80, 171] on p "📞 Restam poucas unidades. Seu novo endereço está te esperando. Acesse www.theon…" at bounding box center [150, 172] width 239 height 14
click at [76, 175] on p "📞 Restam poucas unidades. Seu novo endereço está te esperando. Acesse www.theon…" at bounding box center [150, 172] width 239 height 14
click at [118, 182] on p "(telefone, WhatsApp e QR Code)" at bounding box center [150, 183] width 239 height 7
click at [105, 182] on p "(telefone, WhatsApp e QR Code)" at bounding box center [150, 183] width 239 height 7
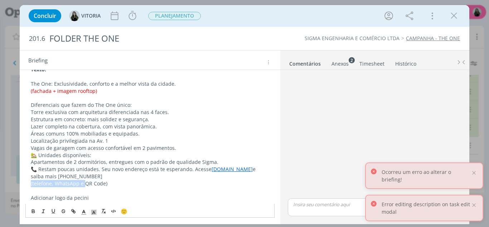
drag, startPoint x: 83, startPoint y: 183, endPoint x: 30, endPoint y: 186, distance: 53.1
click at [30, 186] on div "CRIAÇÃO Formato: A5 (PDF) Precisamos atualizar o folder do the one que já foi f…" at bounding box center [149, 112] width 249 height 183
click at [97, 176] on p "📞 Restam poucas unidades. Seu novo endereço está te esperando. Acesse www.theon…" at bounding box center [150, 172] width 239 height 14
drag, startPoint x: 152, startPoint y: 179, endPoint x: 95, endPoint y: 178, distance: 56.9
click at [95, 178] on p "📞 Restam poucas unidades. Seu novo endereço está te esperando. Acesse www.theon…" at bounding box center [150, 172] width 239 height 14
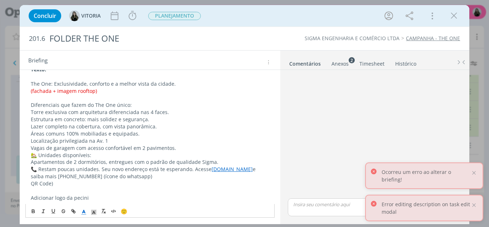
click at [85, 210] on icon "dialog" at bounding box center [84, 212] width 6 height 6
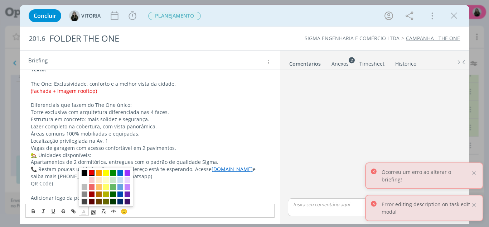
click at [91, 172] on span "dialog" at bounding box center [92, 173] width 6 height 6
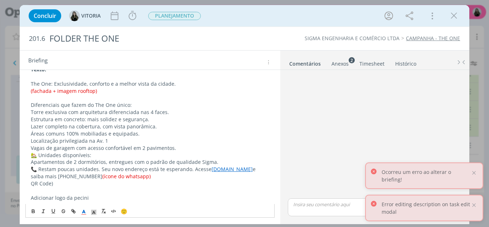
click at [63, 183] on p "QR Code)" at bounding box center [150, 183] width 239 height 7
click at [32, 183] on p "QR Code para o site" at bounding box center [150, 183] width 239 height 7
click at [41, 183] on p "colocar QR Code para o site" at bounding box center [150, 183] width 239 height 7
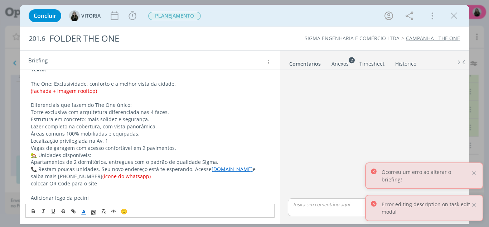
click at [85, 213] on icon "dialog" at bounding box center [84, 212] width 6 height 6
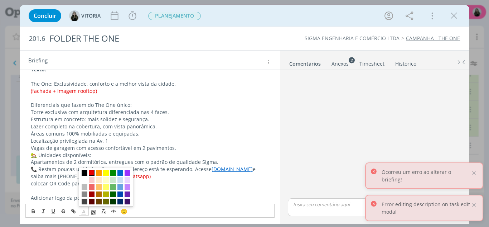
click at [90, 172] on span "dialog" at bounding box center [92, 173] width 6 height 6
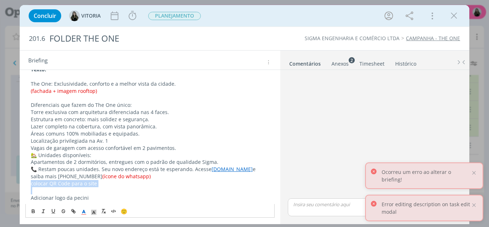
click at [103, 185] on p "colocar QR Code para o site" at bounding box center [150, 183] width 239 height 7
click at [39, 169] on p "📞 Restam poucas unidades. Seu novo endereço está te esperando. Acesse www.theon…" at bounding box center [150, 172] width 239 height 14
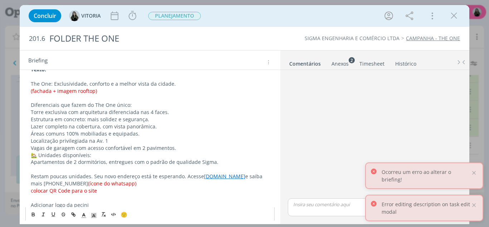
scroll to position [108, 0]
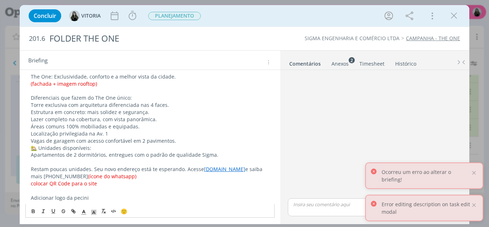
click at [53, 198] on p "Adicionar logo da pecini" at bounding box center [150, 197] width 239 height 7
click at [29, 199] on div "CRIAÇÃO Formato: A5 (PDF) Precisamos atualizar o folder do the one que já foi f…" at bounding box center [149, 109] width 249 height 190
click at [92, 197] on p "[Adicionar logo da pecini" at bounding box center [150, 197] width 239 height 7
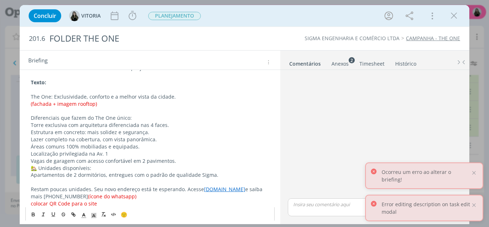
scroll to position [88, 0]
click at [39, 169] on p "🏡 Unidades disponíveis:" at bounding box center [150, 168] width 239 height 7
click at [71, 167] on p "Unidades disponíveis:" at bounding box center [150, 168] width 239 height 7
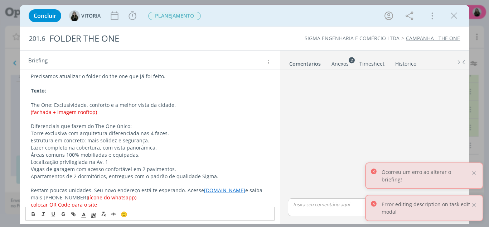
scroll to position [74, 0]
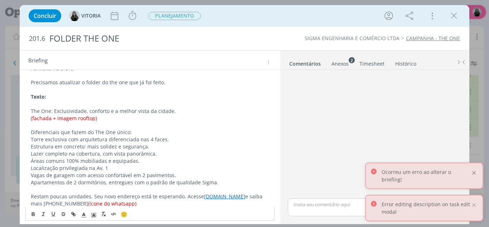
click at [472, 176] on div at bounding box center [474, 172] width 6 height 6
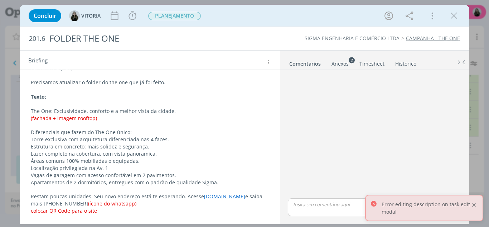
click at [472, 203] on div at bounding box center [474, 204] width 6 height 6
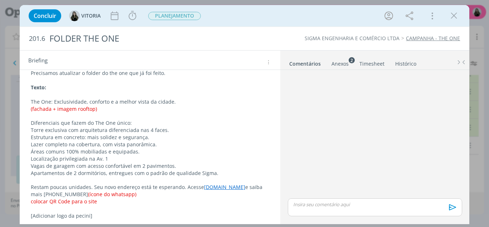
scroll to position [88, 0]
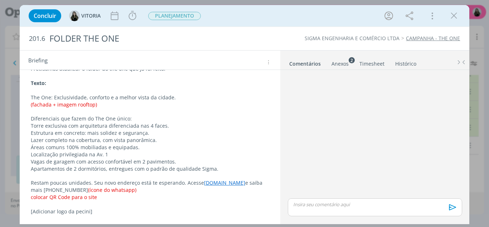
click at [144, 206] on p "dialog" at bounding box center [150, 203] width 239 height 7
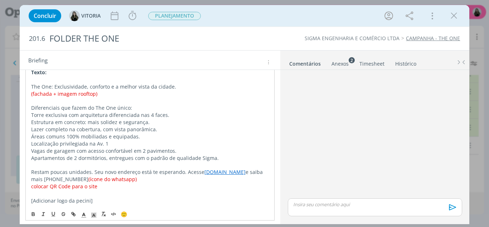
scroll to position [102, 0]
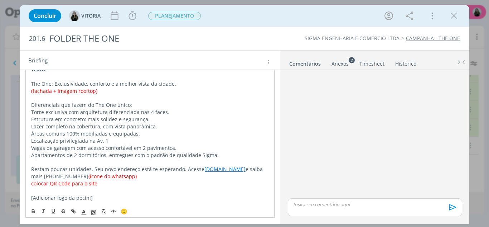
click at [31, 111] on p "Torre exclusiva com arquitetura diferenciada nas 4 faces." at bounding box center [150, 111] width 238 height 7
click at [32, 120] on p "Estrutura em concreto: mais solidez e segurança." at bounding box center [150, 119] width 238 height 7
click at [29, 130] on div "CRIAÇÃO Formato: A5 (PDF) Precisamos atualizar o folder do the one que já foi f…" at bounding box center [149, 111] width 249 height 183
click at [30, 125] on div "CRIAÇÃO Formato: A5 (PDF) Precisamos atualizar o folder do the one que já foi f…" at bounding box center [149, 111] width 249 height 183
click at [30, 132] on div "CRIAÇÃO Formato: A5 (PDF) Precisamos atualizar o folder do the one que já foi f…" at bounding box center [149, 111] width 249 height 183
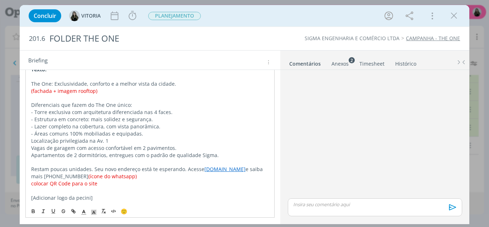
click at [29, 136] on div "CRIAÇÃO Formato: A5 (PDF) Precisamos atualizar o folder do the one que já foi f…" at bounding box center [149, 111] width 249 height 183
click at [31, 141] on p "Localização privilegiada na Av. 1" at bounding box center [150, 140] width 238 height 7
click at [30, 150] on div "CRIAÇÃO Formato: A5 (PDF) Precisamos atualizar o folder do the one que já foi f…" at bounding box center [149, 111] width 249 height 183
click at [31, 159] on p "dialog" at bounding box center [150, 161] width 238 height 7
click at [29, 155] on div "CRIAÇÃO Formato: A5 (PDF) Precisamos atualizar o folder do the one que já foi f…" at bounding box center [149, 111] width 249 height 183
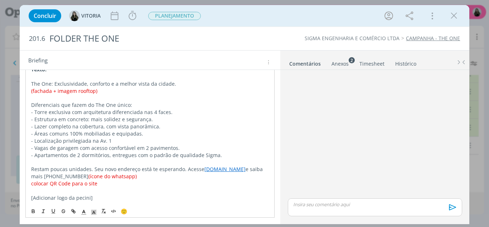
scroll to position [101, 0]
click at [182, 169] on p "Restam poucas unidades. Seu novo endereço está te esperando. Acesse www.theoner…" at bounding box center [150, 172] width 239 height 14
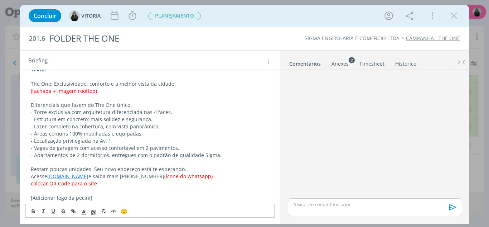
click at [131, 187] on p "dialog" at bounding box center [150, 190] width 239 height 7
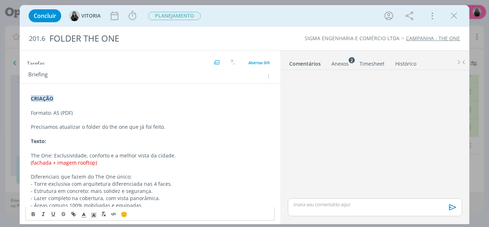
scroll to position [0, 0]
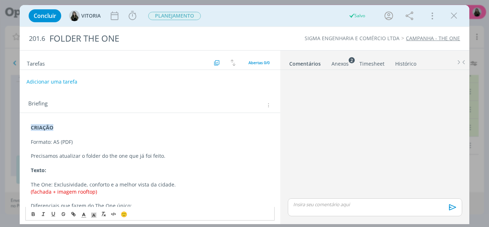
click at [59, 84] on button "Adicionar uma tarefa" at bounding box center [51, 82] width 51 height 12
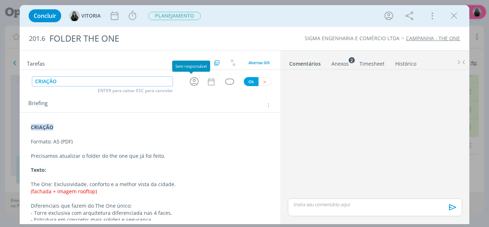
click at [195, 79] on icon "dialog" at bounding box center [194, 81] width 11 height 11
type input "CRIAÇÃO"
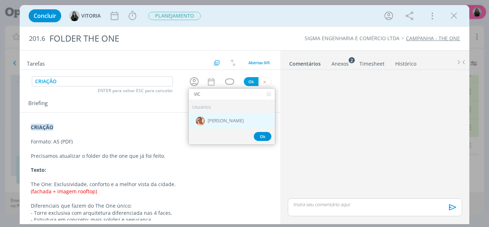
type input "VIC"
click at [216, 116] on div "[PERSON_NAME]" at bounding box center [232, 120] width 86 height 15
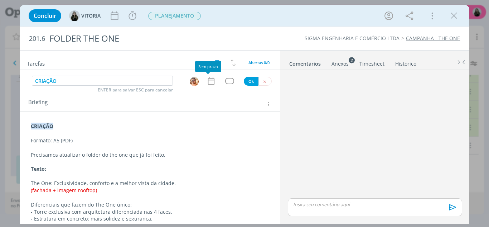
click at [207, 83] on icon "dialog" at bounding box center [210, 80] width 9 height 9
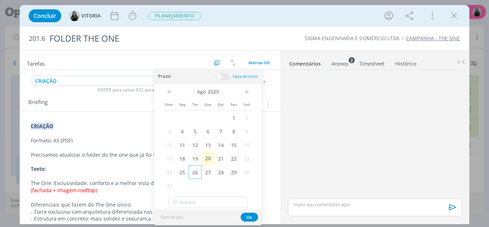
click at [192, 175] on span "26" at bounding box center [195, 172] width 13 height 14
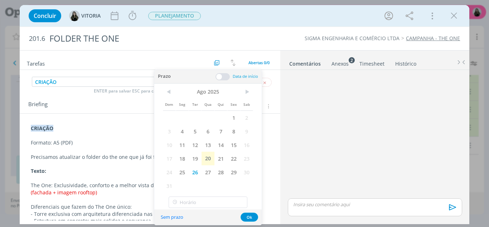
click at [241, 212] on div "Sem prazo Ok" at bounding box center [207, 216] width 107 height 15
click at [245, 216] on button "Ok" at bounding box center [249, 216] width 18 height 9
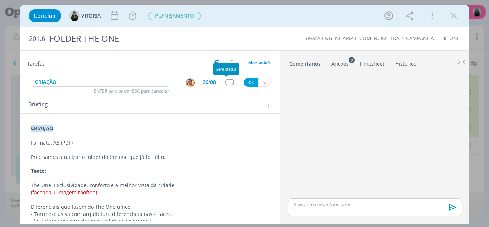
click at [228, 81] on div "dialog" at bounding box center [229, 82] width 9 height 6
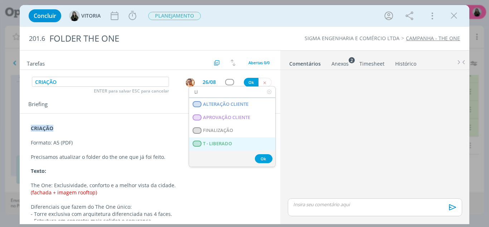
type input "LI"
click at [214, 142] on span "T - LIBERADO" at bounding box center [217, 144] width 29 height 6
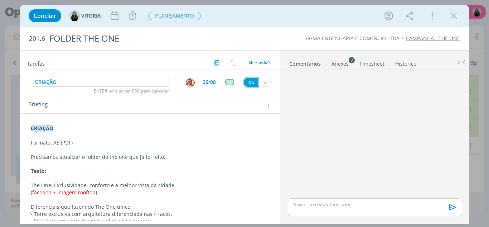
click at [247, 83] on button "Ok" at bounding box center [251, 82] width 15 height 9
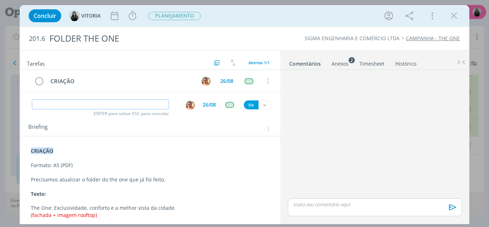
click at [152, 104] on input "dialog" at bounding box center [100, 104] width 137 height 10
type input "a"
click at [186, 108] on div "dialog" at bounding box center [190, 105] width 9 height 9
type input "APROVAÇÃO CLIENTE"
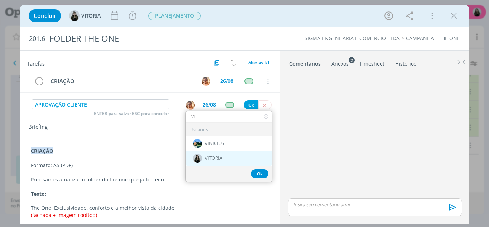
type input "VI"
click at [205, 156] on span "VITORIA" at bounding box center [214, 158] width 18 height 6
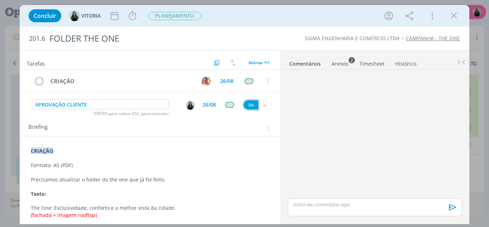
click at [246, 102] on button "Ok" at bounding box center [251, 104] width 15 height 9
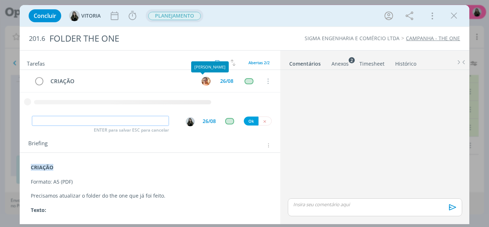
click at [157, 14] on span "PLANEJAMENTO" at bounding box center [174, 16] width 53 height 8
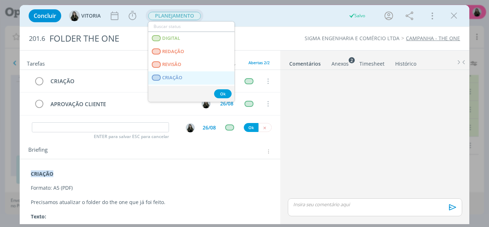
click at [169, 80] on span "CRIAÇÃO" at bounding box center [172, 78] width 20 height 6
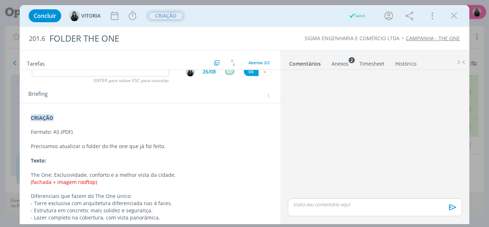
scroll to position [26, 0]
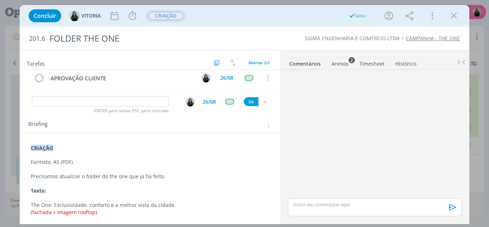
click at [176, 178] on p "Precisamos atualizar o folder do the one que já foi feito." at bounding box center [150, 175] width 239 height 7
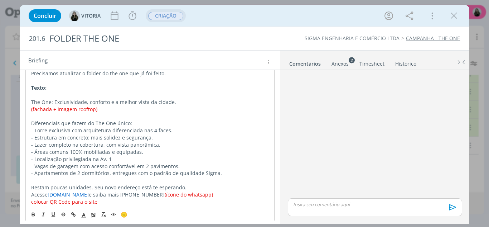
scroll to position [133, 0]
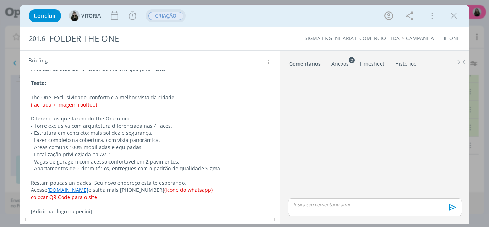
click at [33, 119] on p "Diferenciais que fazem do The One único:" at bounding box center [150, 118] width 239 height 7
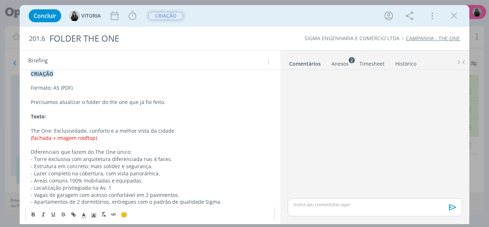
scroll to position [62, 0]
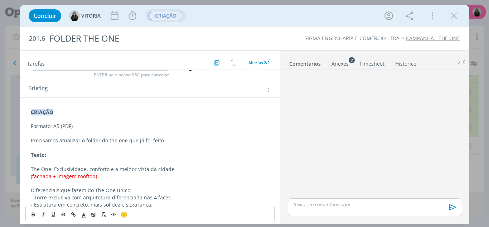
click at [166, 138] on p "Precisamos atualizar o folder do the one que já foi feito." at bounding box center [150, 140] width 239 height 7
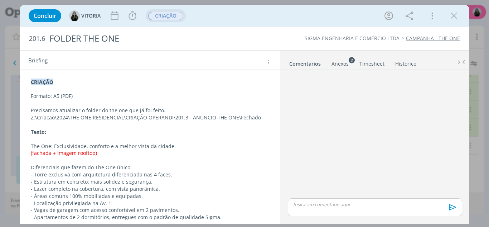
scroll to position [154, 0]
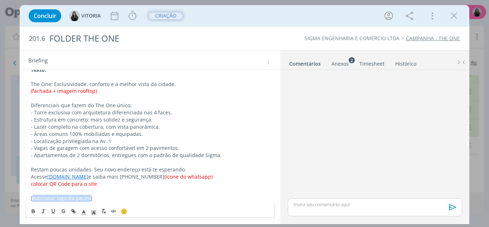
drag, startPoint x: 89, startPoint y: 196, endPoint x: 33, endPoint y: 196, distance: 56.2
click at [33, 196] on p "[Adicionar logo da pecini]" at bounding box center [150, 197] width 239 height 7
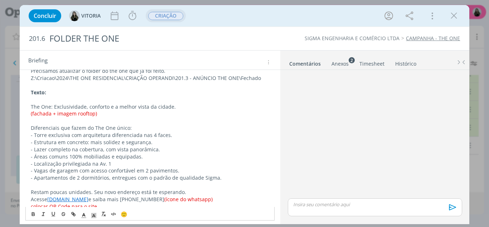
scroll to position [131, 0]
click at [70, 94] on p "Texto:" at bounding box center [150, 92] width 239 height 7
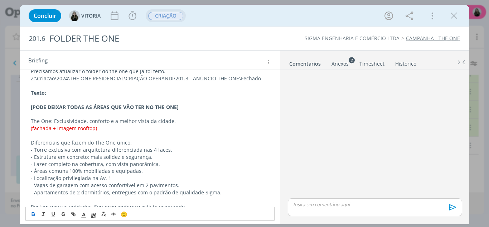
click at [174, 106] on strong "[PODE DEIXAR TODAS AS ÁREAS QUE VÃO TER NO THE ONE]" at bounding box center [105, 106] width 148 height 7
click at [199, 124] on p "The One: Exclusividade, conforto e a melhor vista da cidade." at bounding box center [150, 120] width 239 height 7
click at [147, 113] on p "dialog" at bounding box center [150, 113] width 239 height 7
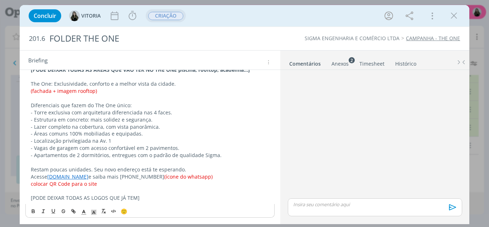
scroll to position [0, 0]
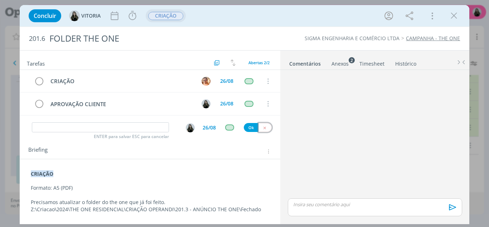
click at [259, 129] on button "dialog" at bounding box center [264, 127] width 13 height 9
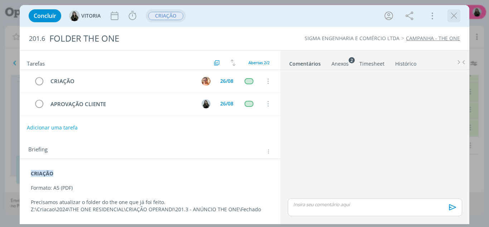
click at [452, 20] on icon "dialog" at bounding box center [453, 15] width 11 height 11
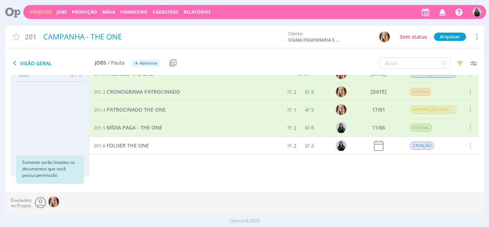
click at [41, 12] on link "Projetos" at bounding box center [41, 12] width 22 height 6
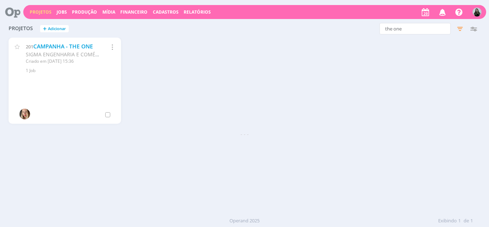
click at [43, 14] on link "Projetos" at bounding box center [41, 12] width 22 height 6
click at [389, 26] on input "the one" at bounding box center [414, 28] width 71 height 11
type input "rebranding allere"
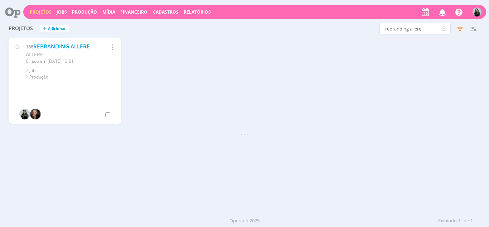
click at [79, 48] on link "REBRANDING ALLERE" at bounding box center [61, 47] width 57 height 8
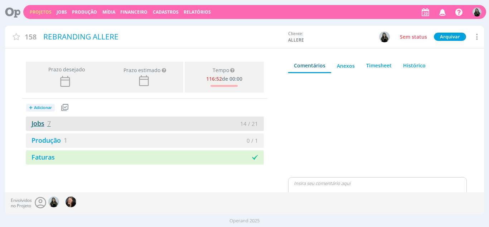
click at [38, 124] on link "Jobs 7" at bounding box center [38, 123] width 25 height 9
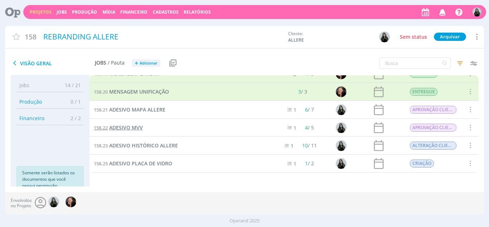
scroll to position [10, 0]
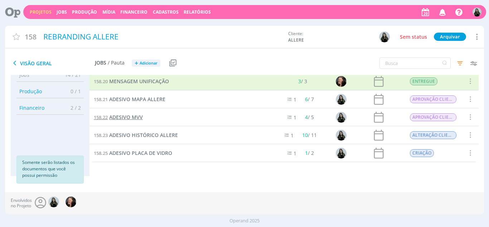
click at [130, 116] on span "ADESIVO MVV" at bounding box center [126, 116] width 34 height 7
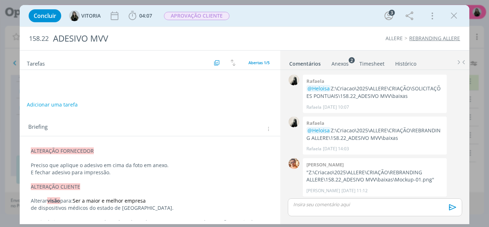
scroll to position [16, 0]
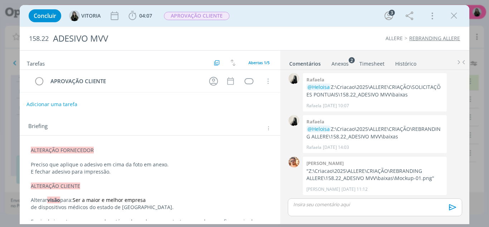
click at [70, 103] on button "Adicionar uma tarefa" at bounding box center [51, 104] width 51 height 12
click at [83, 104] on input "dialog" at bounding box center [102, 104] width 141 height 10
type input "c"
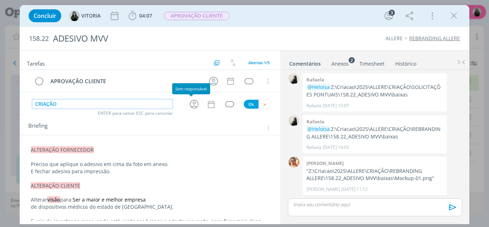
click at [189, 106] on icon "dialog" at bounding box center [194, 103] width 11 height 11
type input "CRIAÇÃO"
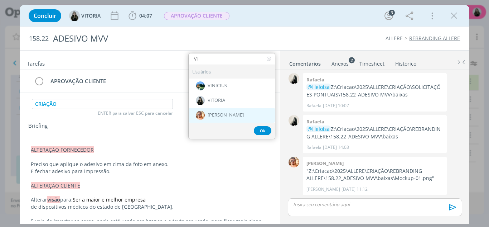
type input "VI"
click at [220, 115] on span "[PERSON_NAME]" at bounding box center [226, 115] width 36 height 6
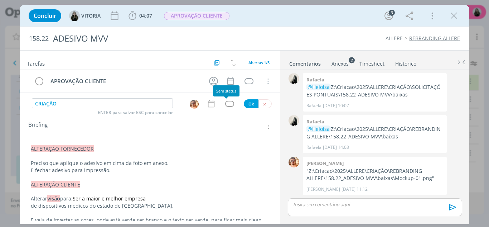
click at [209, 102] on icon "dialog" at bounding box center [211, 104] width 6 height 8
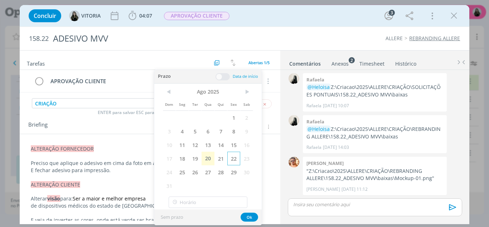
click at [233, 162] on span "22" at bounding box center [233, 158] width 13 height 14
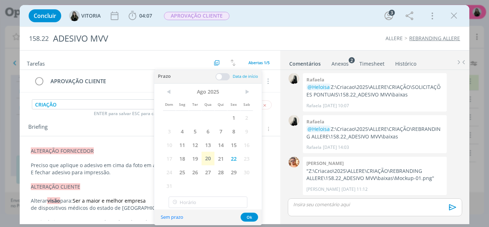
click at [250, 222] on div "Sem prazo Ok" at bounding box center [207, 216] width 107 height 15
click at [251, 216] on button "Ok" at bounding box center [249, 216] width 18 height 9
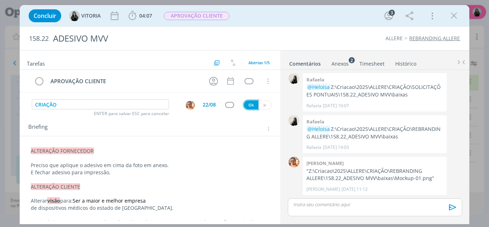
click at [251, 102] on button "Ok" at bounding box center [251, 104] width 15 height 9
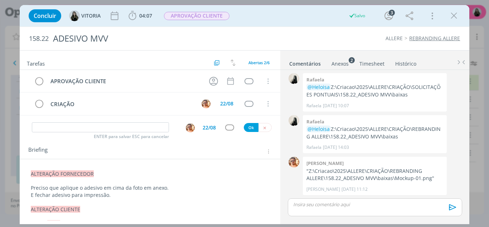
click at [356, 213] on div "dialog" at bounding box center [375, 207] width 174 height 18
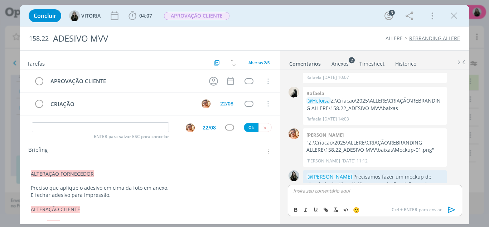
scroll to position [86, 0]
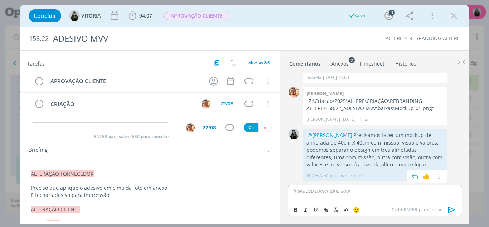
drag, startPoint x: 383, startPoint y: 166, endPoint x: 334, endPoint y: 135, distance: 57.8
click at [334, 135] on p "@Victor M. Precisamos fazer um mockup de almofada de 40cm X 40cm com missão, vi…" at bounding box center [374, 149] width 137 height 37
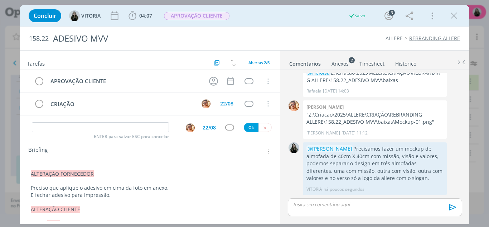
copy p "Precisamos fazer um mockup de almofada de 40cm X 40cm com missão, visão e valor…"
click at [31, 176] on span "ALTERAÇÃO FORNECEDOR" at bounding box center [62, 173] width 63 height 7
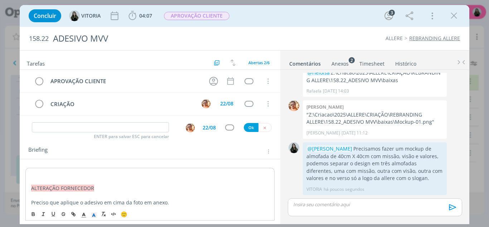
click at [31, 176] on p "dialog" at bounding box center [150, 173] width 238 height 7
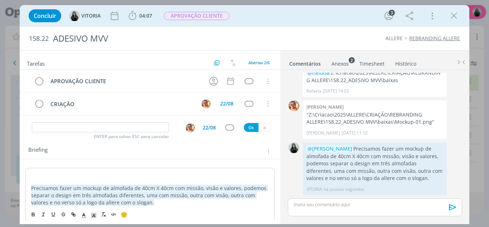
click at [31, 176] on p "dialog" at bounding box center [150, 173] width 238 height 7
click at [34, 175] on p "NOVA SOLICITAÇÃO" at bounding box center [150, 173] width 238 height 7
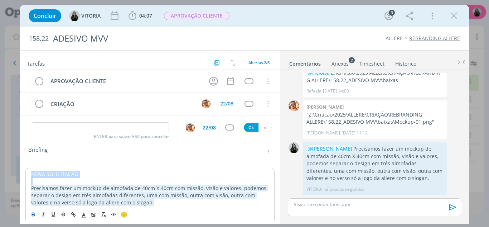
click at [33, 211] on icon "dialog" at bounding box center [33, 214] width 6 height 6
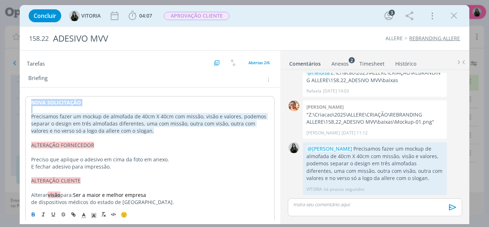
scroll to position [72, 0]
click at [88, 119] on span "Precisamos fazer um mockup de almofada de 40cm X 40cm com missão, visão e valor…" at bounding box center [149, 122] width 237 height 21
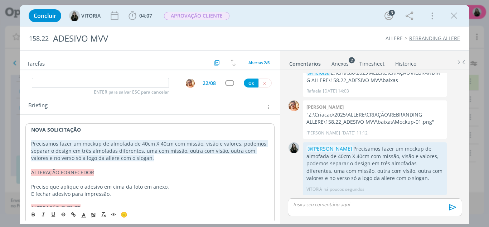
scroll to position [44, 0]
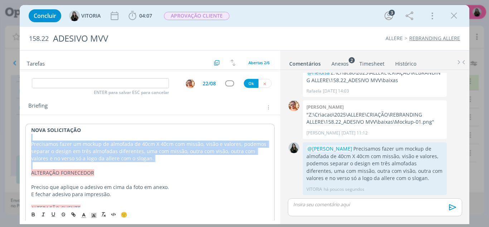
drag, startPoint x: 151, startPoint y: 162, endPoint x: 28, endPoint y: 138, distance: 125.3
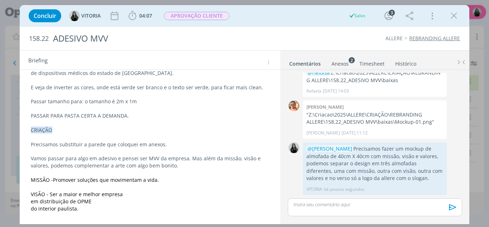
scroll to position [253, 0]
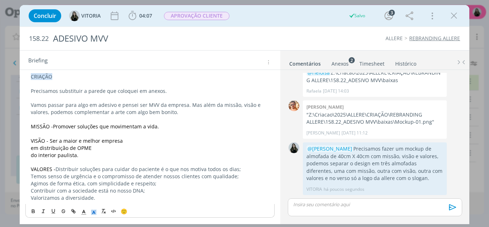
click at [95, 210] on div "NOVA SOLICITAÇÃO Precisamos fazer um mockup de almofada de 40cm X 40cm com miss…" at bounding box center [149, 65] width 249 height 303
click at [94, 211] on div "NOVA SOLICITAÇÃO Precisamos fazer um mockup de almofada de 40cm X 40cm com miss…" at bounding box center [149, 65] width 249 height 303
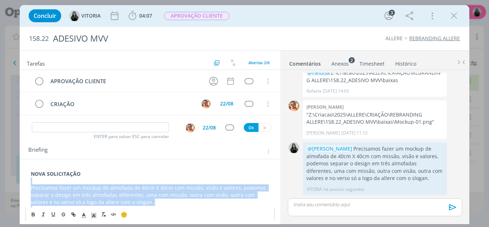
drag, startPoint x: 81, startPoint y: 193, endPoint x: 19, endPoint y: 180, distance: 63.6
click at [19, 180] on div "Concluir VITORIA 04:07 Iniciar Apontar Data * 20/08/2025 Horas * 00:00 Tarefa S…" at bounding box center [244, 113] width 489 height 227
click at [172, 205] on p "Precisamos fazer um mockup de almofada de 40cm X 40cm com missão, visão e valor…" at bounding box center [150, 194] width 239 height 21
drag, startPoint x: 151, startPoint y: 199, endPoint x: 23, endPoint y: 178, distance: 129.8
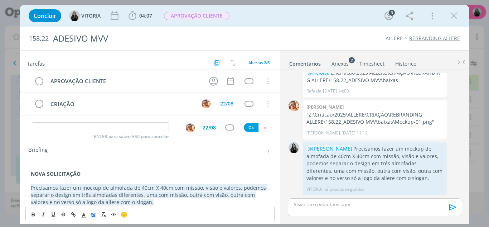
click at [93, 217] on icon "dialog" at bounding box center [94, 214] width 6 height 6
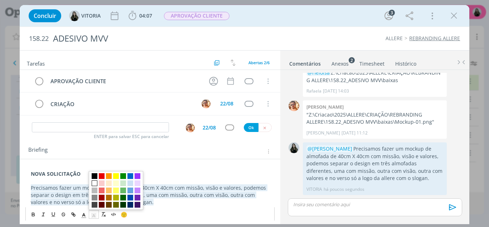
click at [94, 181] on span "dialog" at bounding box center [95, 183] width 6 height 6
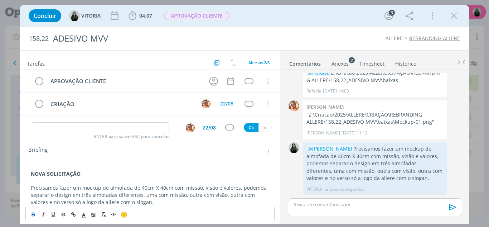
drag, startPoint x: 89, startPoint y: 173, endPoint x: 16, endPoint y: 174, distance: 73.0
click at [16, 174] on div "Concluir VITORIA 04:07 Iniciar Apontar Data * 20/08/2025 Horas * 00:00 Tarefa S…" at bounding box center [244, 113] width 489 height 227
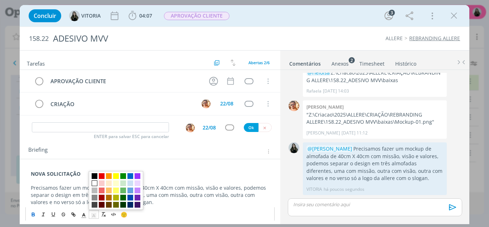
click at [92, 214] on icon "dialog" at bounding box center [94, 214] width 6 height 6
click at [130, 176] on span "dialog" at bounding box center [130, 175] width 6 height 6
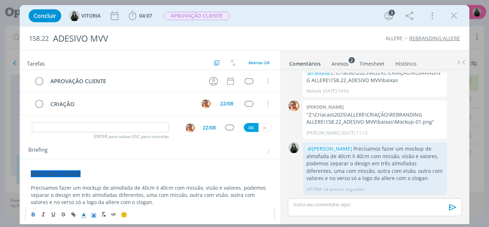
click at [86, 215] on icon "dialog" at bounding box center [84, 214] width 6 height 6
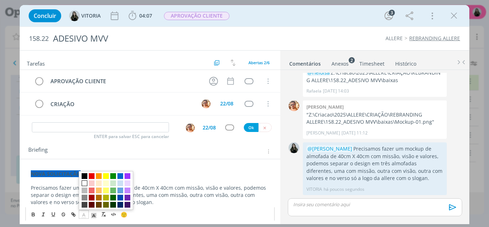
click at [85, 180] on span "dialog" at bounding box center [85, 183] width 6 height 6
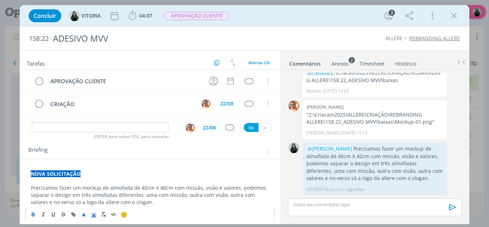
click at [91, 174] on p "NOVA SOLICITAÇÃO" at bounding box center [150, 173] width 239 height 7
click at [89, 171] on p "NOVA SOLICITAÇÃO" at bounding box center [150, 173] width 239 height 7
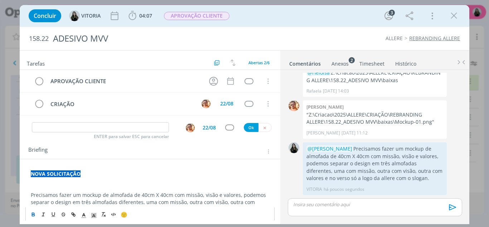
click at [35, 183] on p "﻿" at bounding box center [150, 180] width 239 height 7
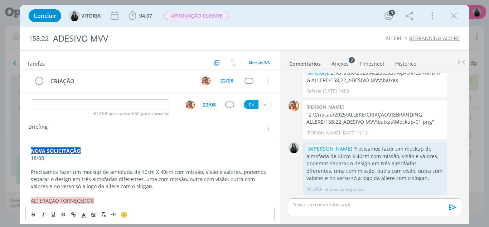
scroll to position [36, 0]
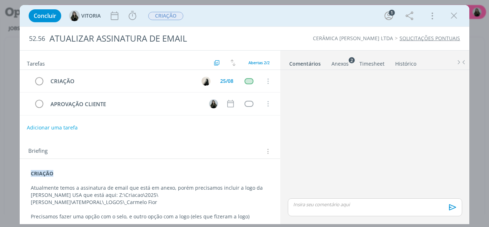
scroll to position [26, 0]
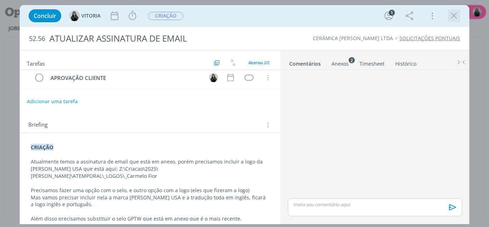
click at [454, 20] on icon "dialog" at bounding box center [453, 15] width 11 height 11
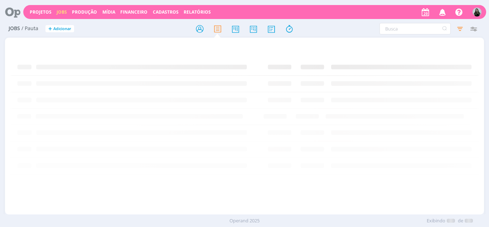
click at [442, 17] on div at bounding box center [244, 113] width 489 height 227
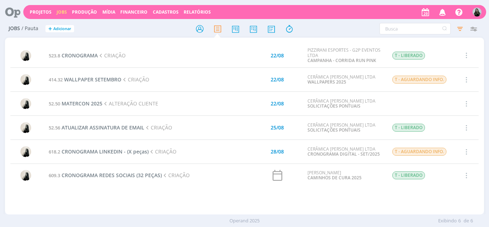
click at [441, 13] on icon "button" at bounding box center [442, 12] width 13 height 12
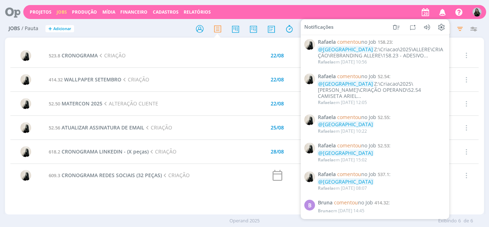
click at [173, 30] on div at bounding box center [245, 28] width 160 height 13
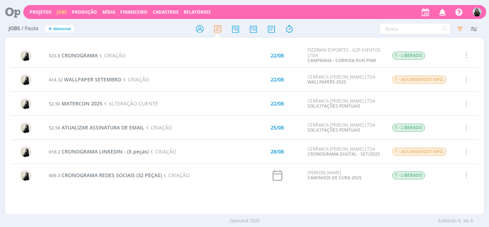
click at [114, 29] on h2 "Jobs / Pauta + Adicionar" at bounding box center [85, 27] width 152 height 15
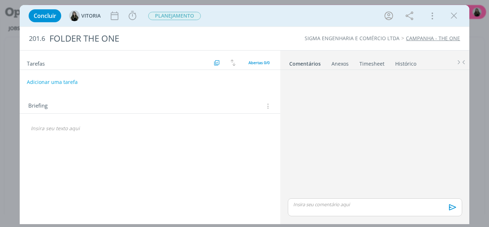
click at [58, 123] on div "dialog" at bounding box center [149, 128] width 249 height 12
click at [58, 123] on div "CRIAÇÃO" at bounding box center [149, 128] width 249 height 13
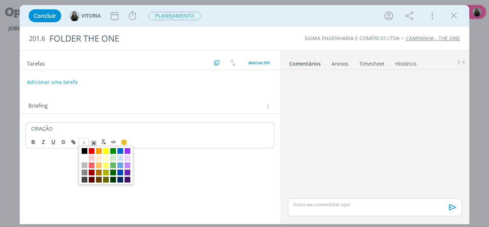
click at [87, 143] on icon "dialog" at bounding box center [84, 143] width 6 height 6
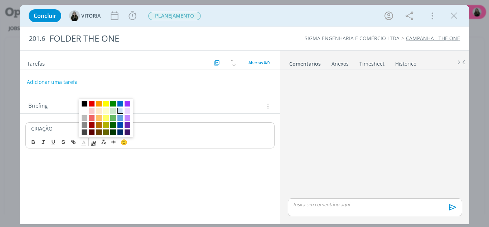
click at [120, 111] on span "dialog" at bounding box center [120, 111] width 6 height 6
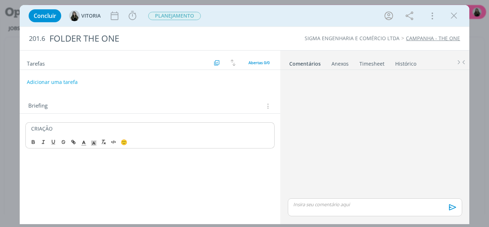
click at [47, 126] on p "CRIAÇÃO" at bounding box center [150, 128] width 238 height 7
click at [93, 143] on line "dialog" at bounding box center [94, 143] width 2 height 0
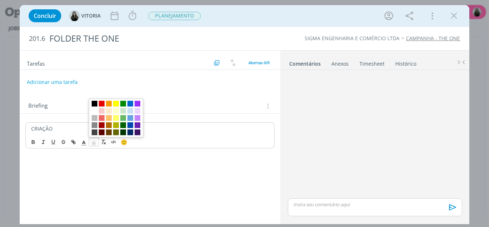
click at [128, 114] on span "dialog" at bounding box center [116, 117] width 54 height 39
click at [128, 111] on span "dialog" at bounding box center [130, 111] width 6 height 6
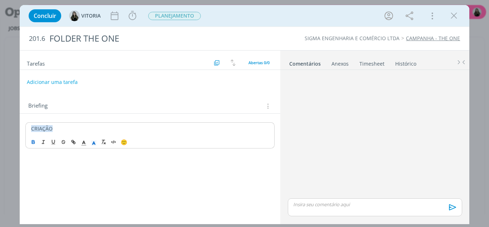
click at [34, 144] on icon "dialog" at bounding box center [33, 142] width 6 height 6
click at [66, 130] on p "CRIAÇÃO" at bounding box center [150, 128] width 238 height 7
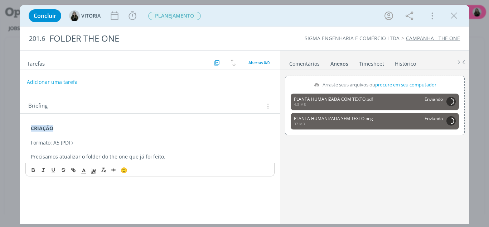
click at [170, 152] on p "dialog" at bounding box center [150, 149] width 239 height 7
click at [170, 156] on p "Precisamos atualizar o folder do the one que já foi feito." at bounding box center [150, 156] width 239 height 7
